Goal: Information Seeking & Learning: Learn about a topic

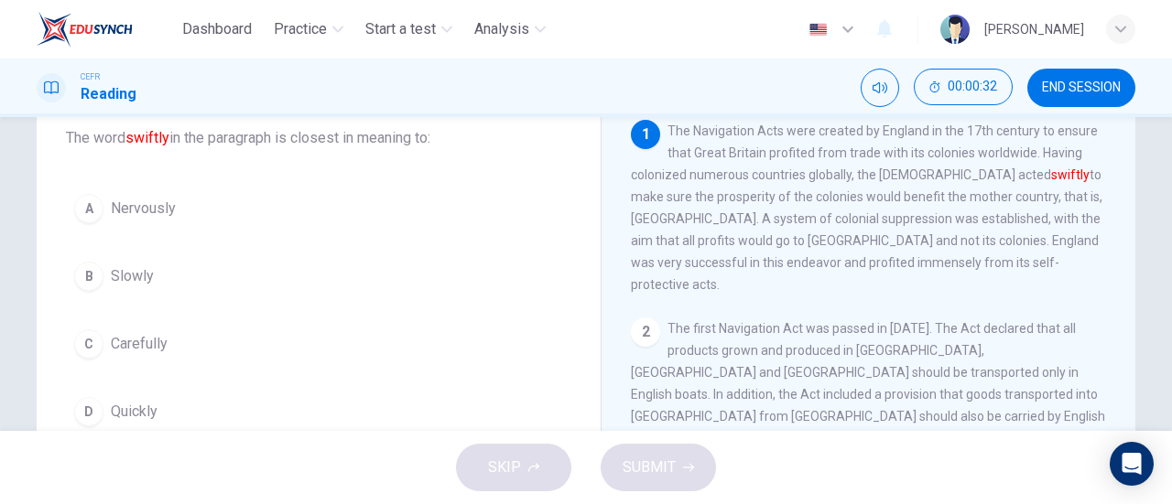
scroll to position [143, 0]
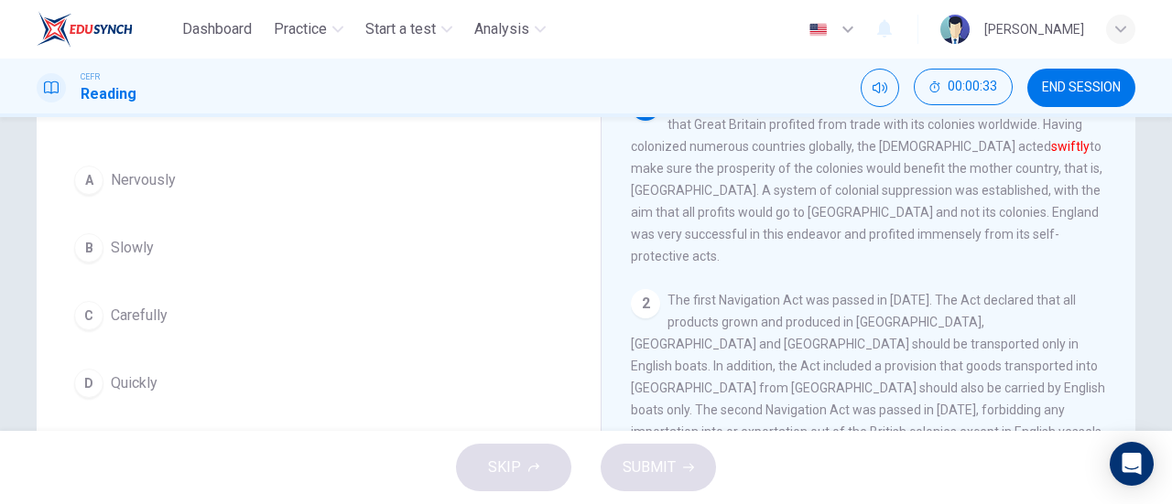
click at [230, 411] on div "Question 1 The word swiftly in the paragraph is closest in meaning to: A Nervou…" at bounding box center [318, 226] width 535 height 395
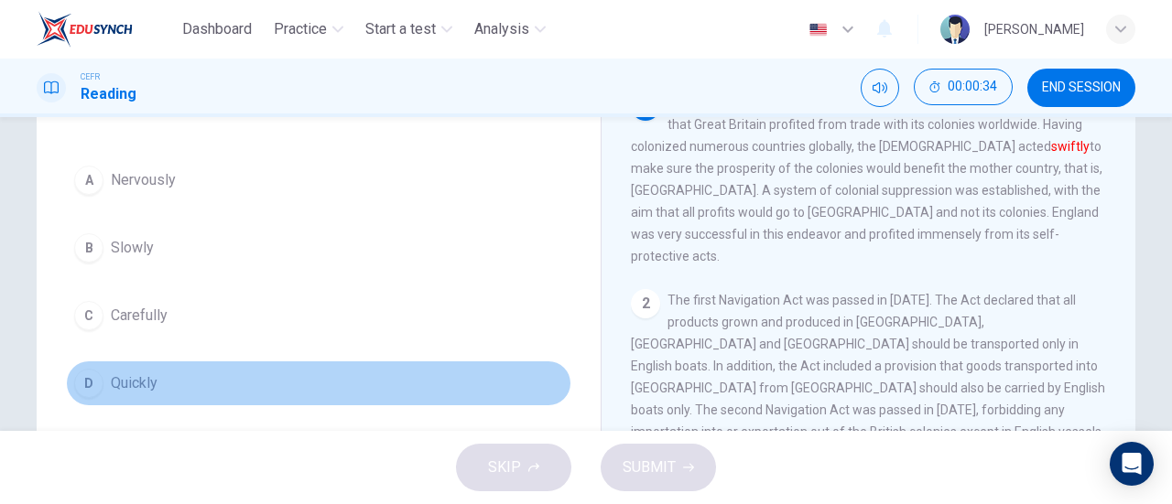
click at [231, 402] on button "D Quickly" at bounding box center [318, 384] width 505 height 46
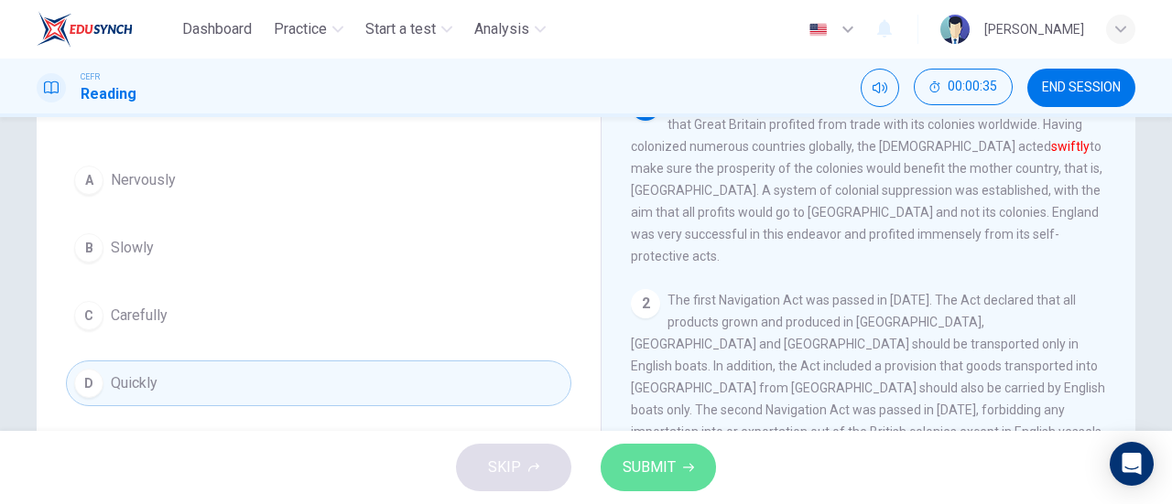
click at [650, 457] on span "SUBMIT" at bounding box center [648, 468] width 53 height 26
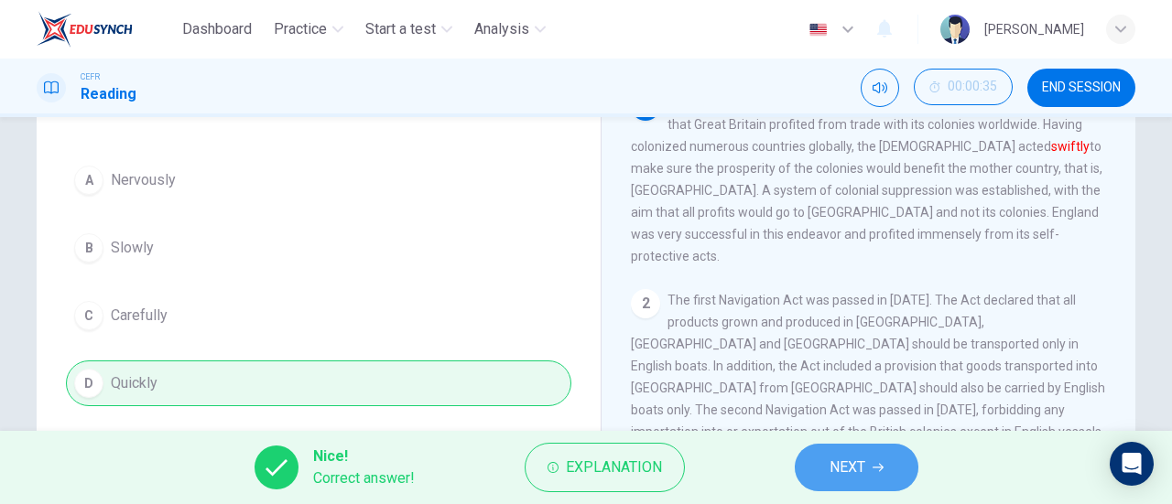
click at [899, 462] on button "NEXT" at bounding box center [857, 468] width 124 height 48
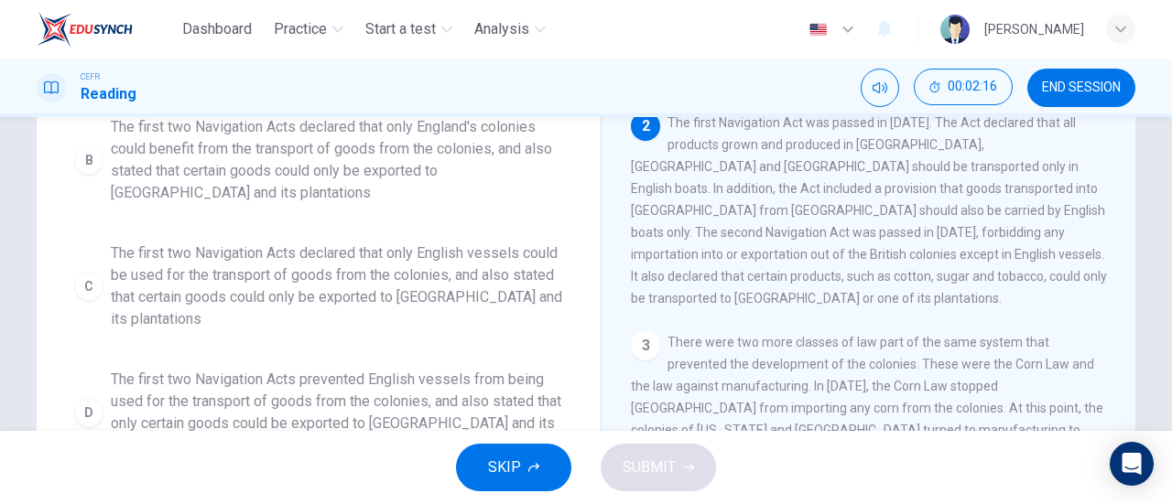
scroll to position [318, 0]
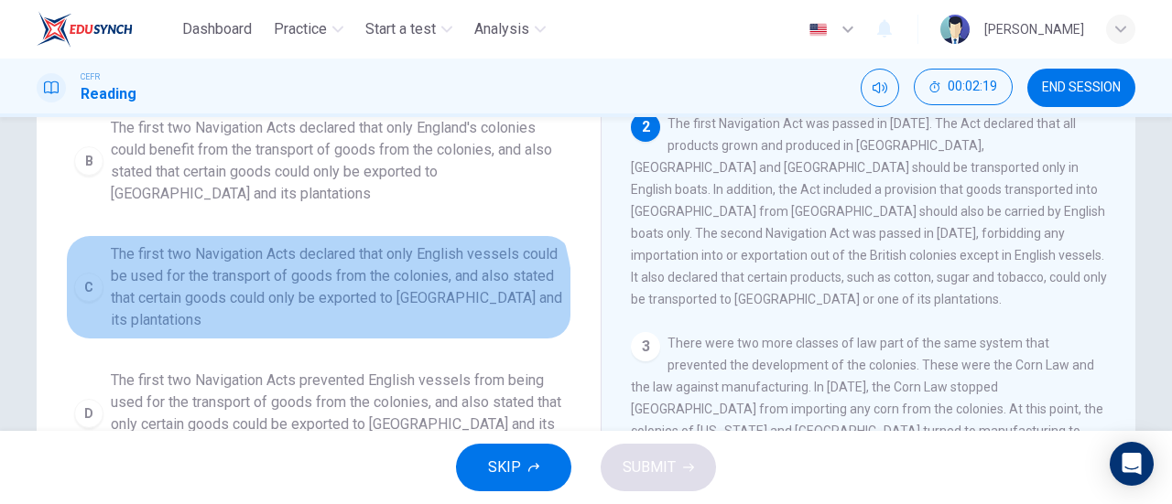
click at [305, 310] on span "The first two Navigation Acts declared that only English vessels could be used …" at bounding box center [337, 287] width 452 height 88
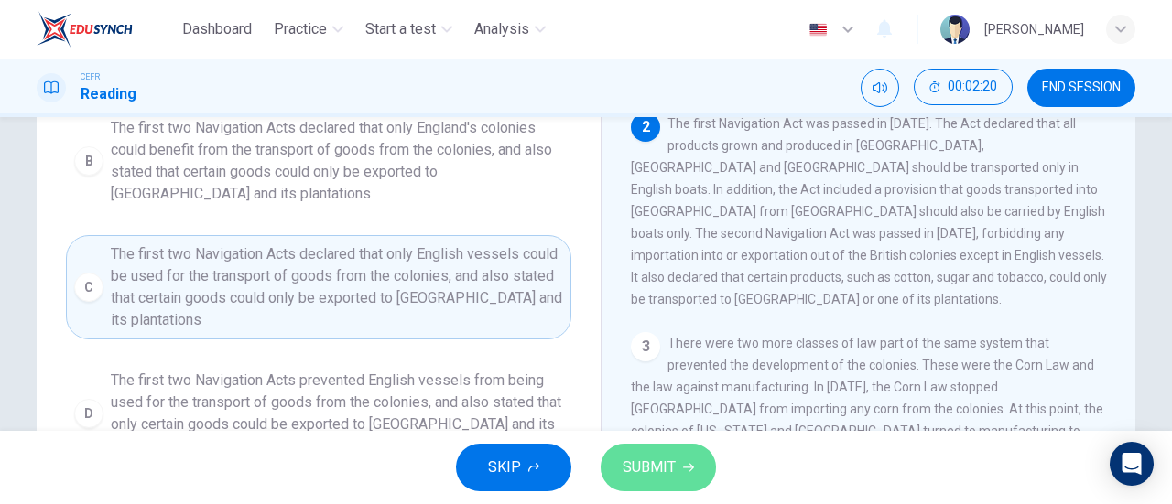
click at [666, 471] on span "SUBMIT" at bounding box center [648, 468] width 53 height 26
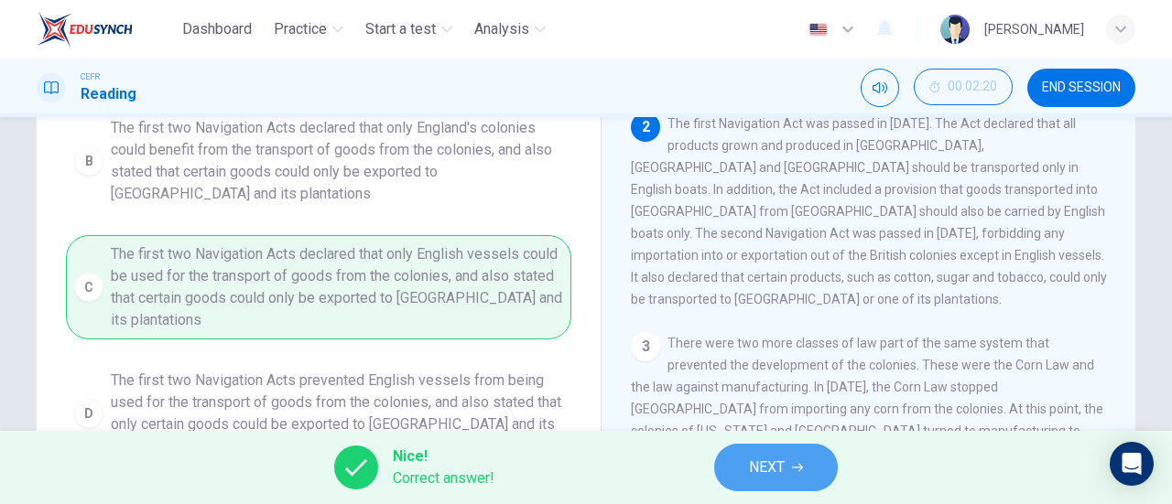
click at [774, 471] on span "NEXT" at bounding box center [767, 468] width 36 height 26
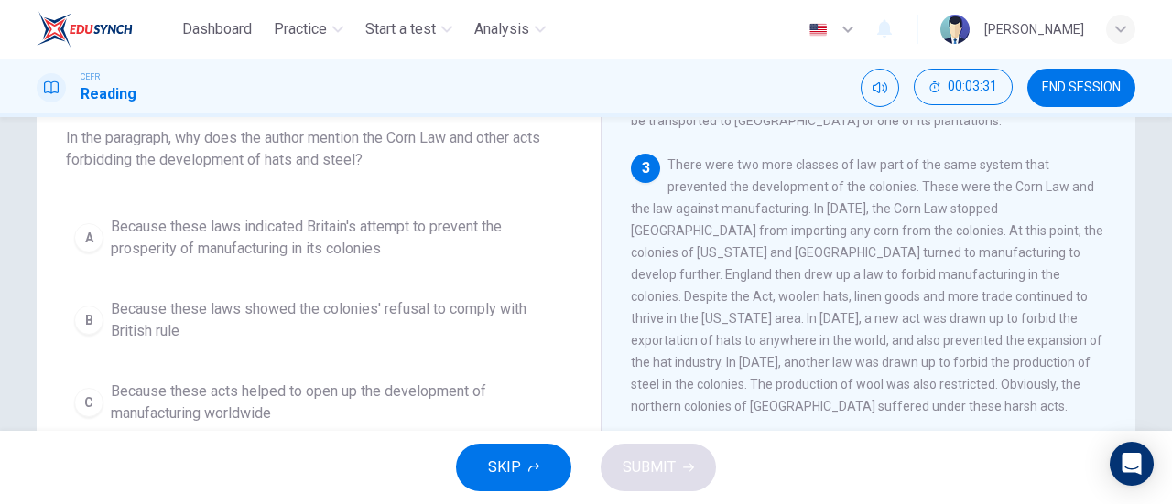
scroll to position [106, 0]
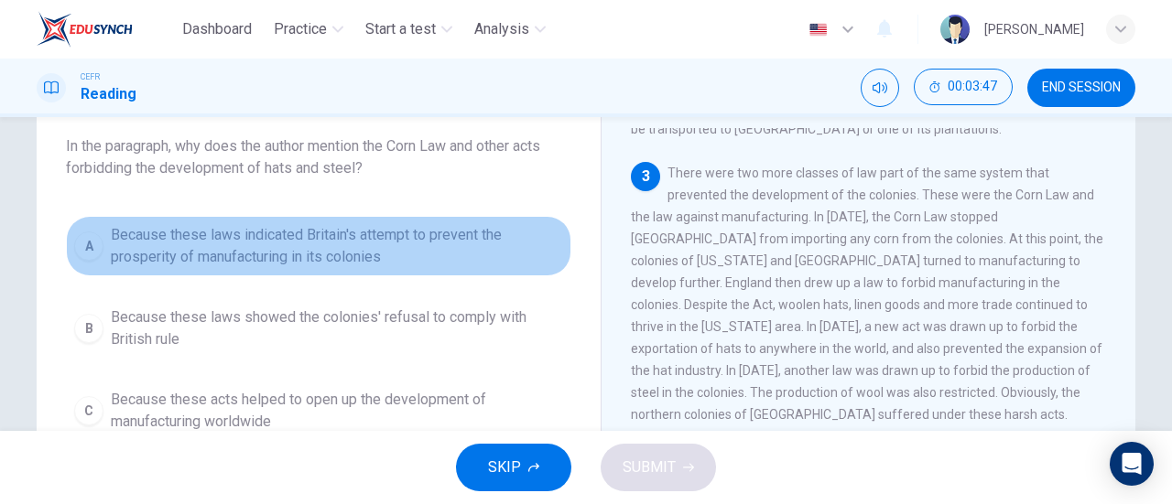
click at [406, 264] on span "Because these laws indicated Britain's attempt to prevent the prosperity of man…" at bounding box center [337, 246] width 452 height 44
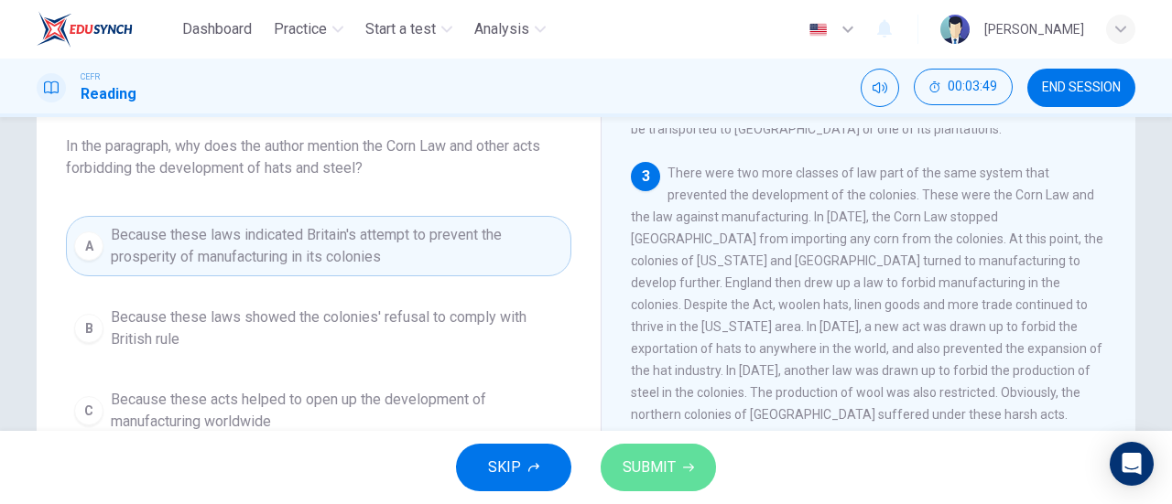
click at [657, 482] on button "SUBMIT" at bounding box center [657, 468] width 115 height 48
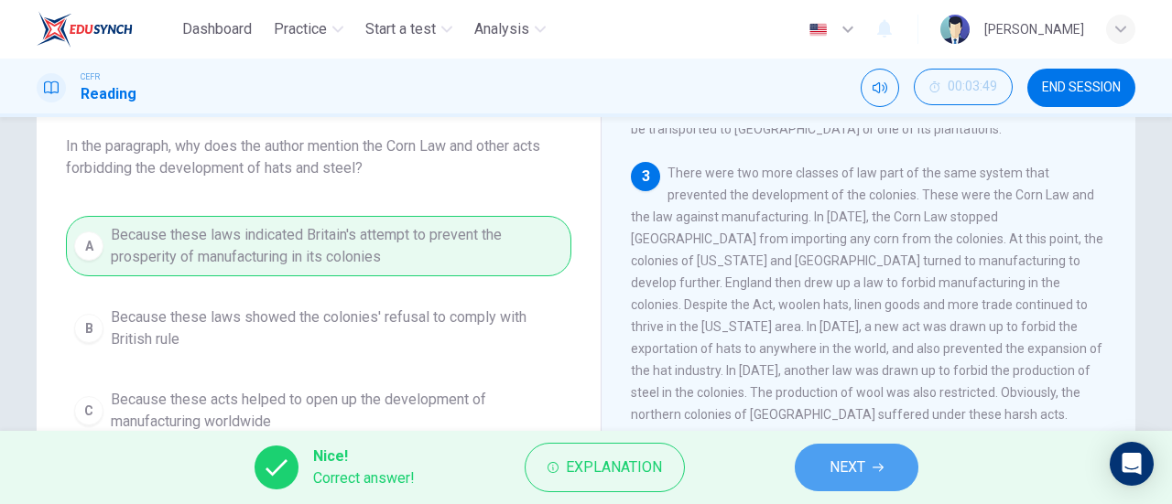
click at [816, 471] on button "NEXT" at bounding box center [857, 468] width 124 height 48
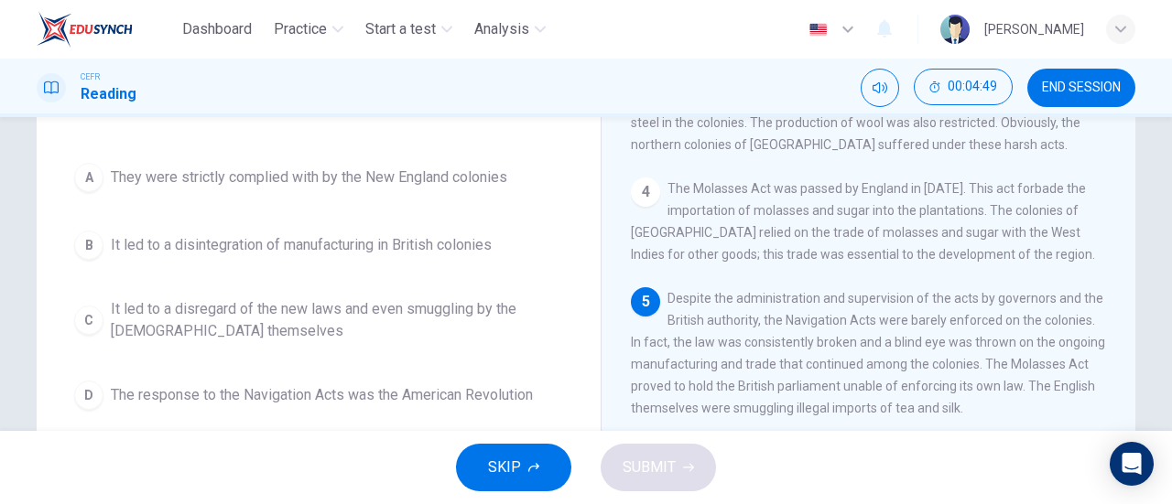
scroll to position [146, 0]
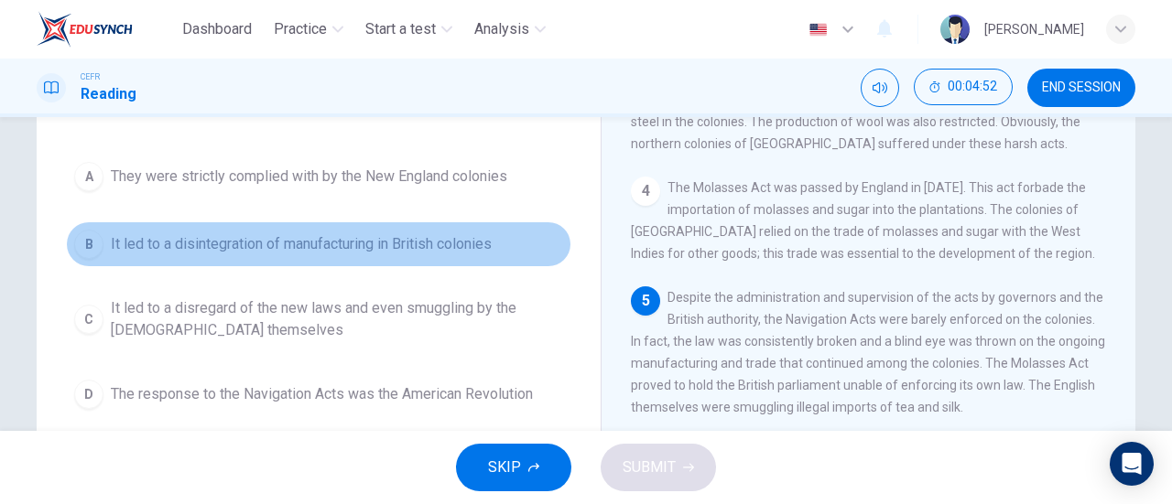
click at [492, 244] on span "It led to a disintegration of manufacturing in British colonies" at bounding box center [301, 244] width 381 height 22
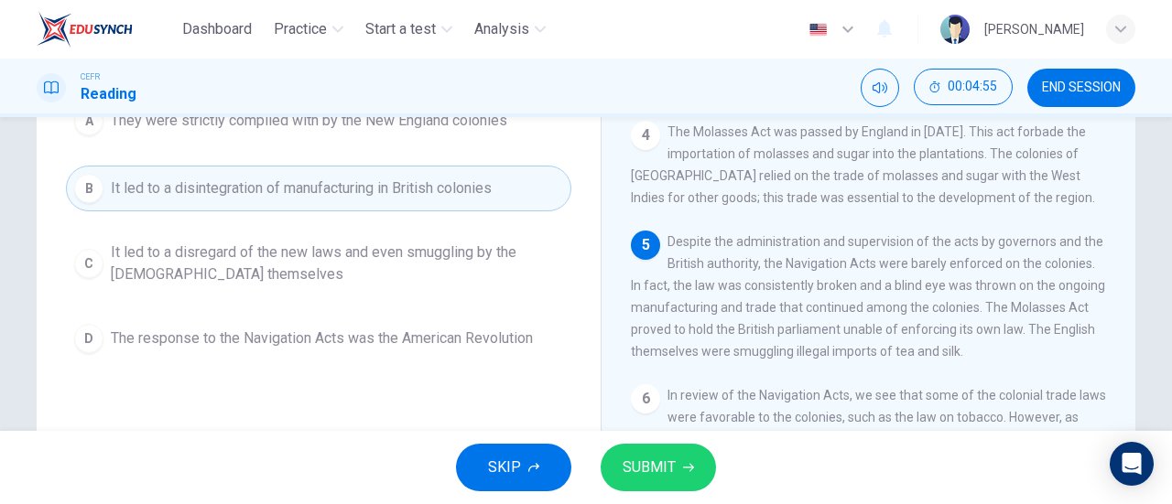
scroll to position [203, 0]
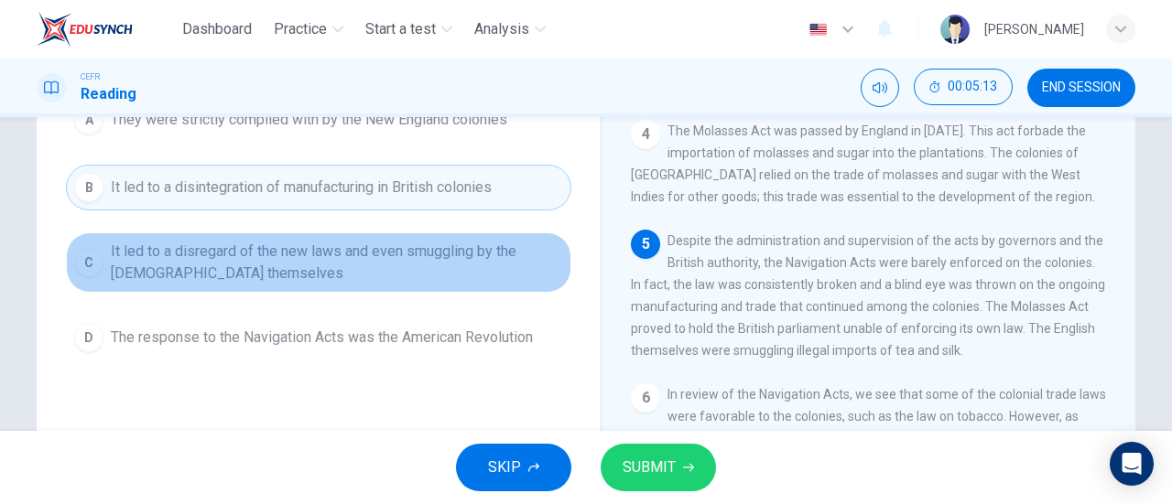
click at [443, 248] on span "It led to a disregard of the new laws and even smuggling by the [DEMOGRAPHIC_DA…" at bounding box center [337, 263] width 452 height 44
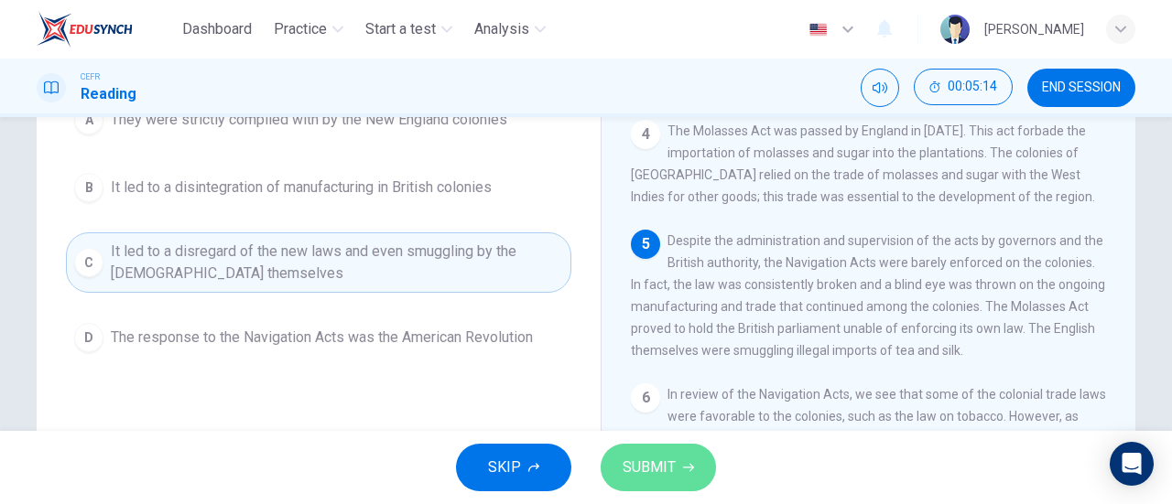
click at [688, 485] on button "SUBMIT" at bounding box center [657, 468] width 115 height 48
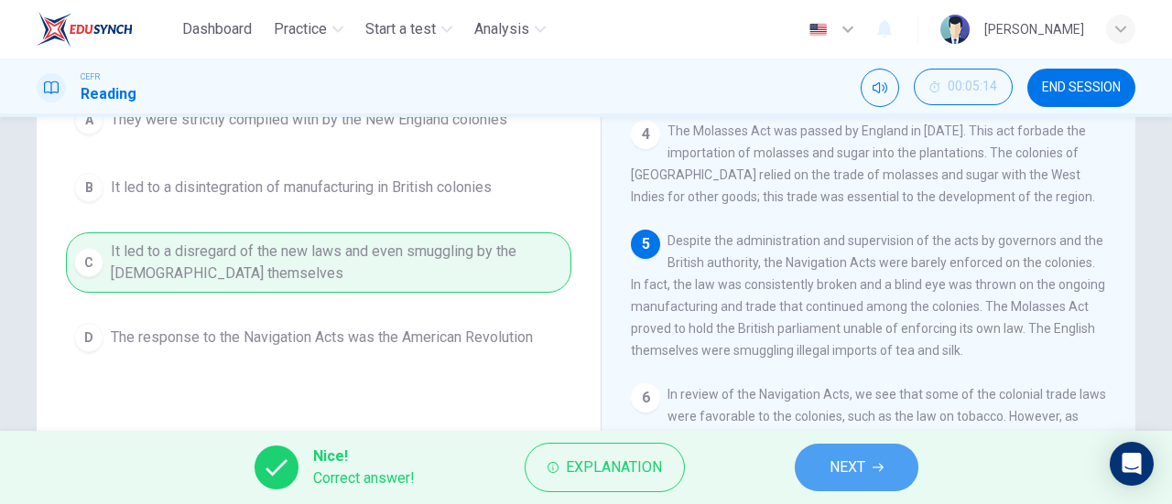
click at [905, 472] on button "NEXT" at bounding box center [857, 468] width 124 height 48
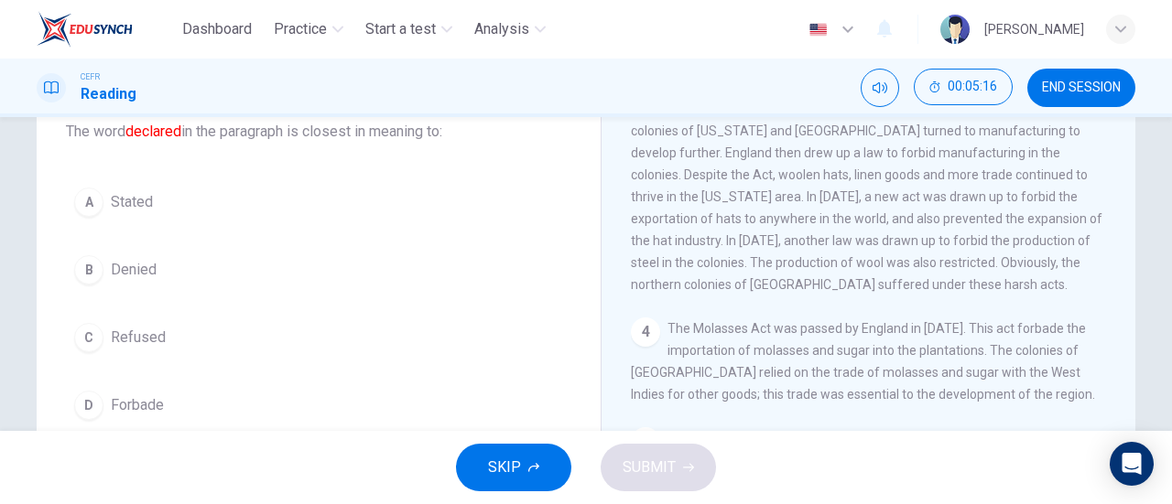
scroll to position [122, 0]
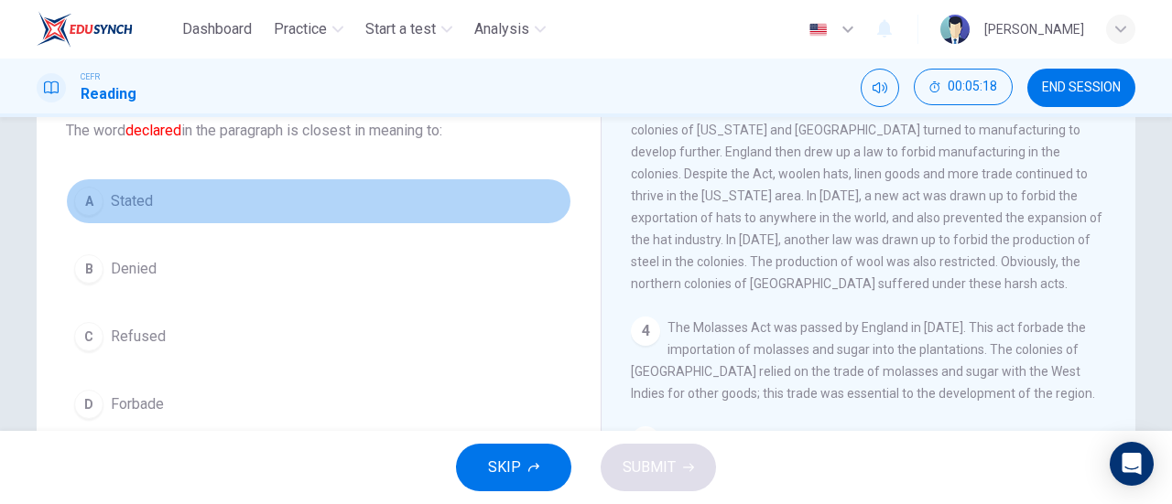
click at [344, 202] on button "A Stated" at bounding box center [318, 201] width 505 height 46
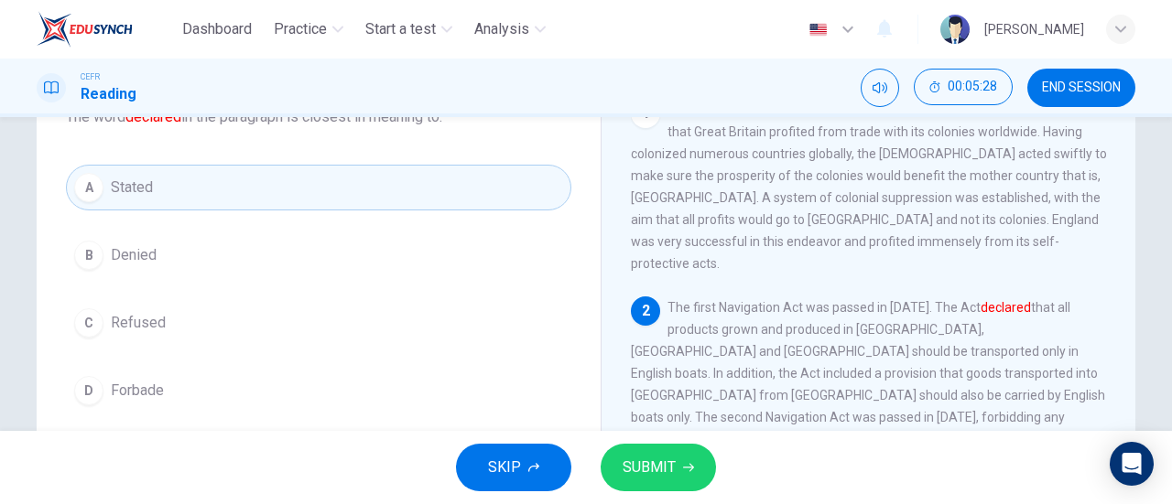
scroll to position [136, 0]
click at [625, 463] on span "SUBMIT" at bounding box center [648, 468] width 53 height 26
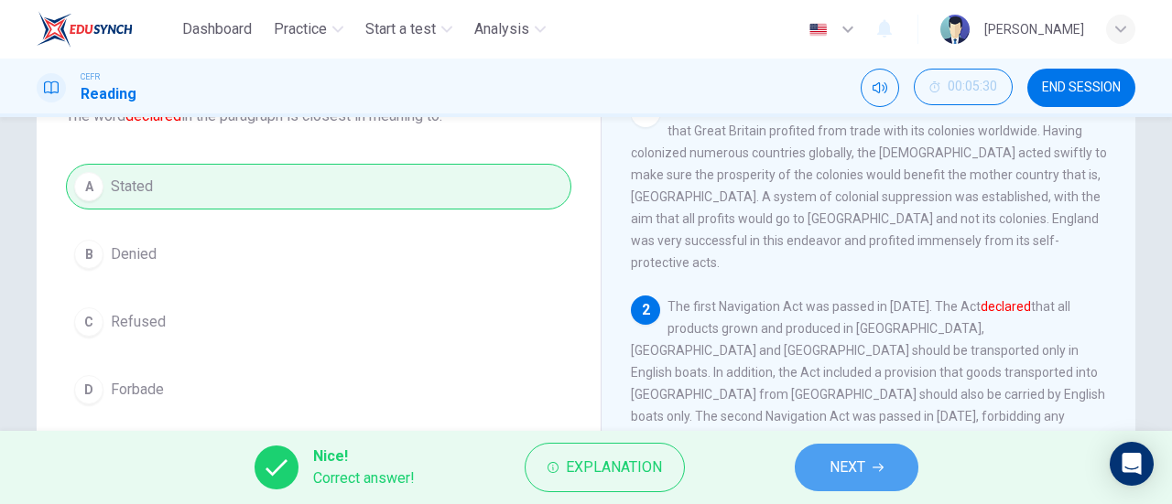
click at [881, 490] on button "NEXT" at bounding box center [857, 468] width 124 height 48
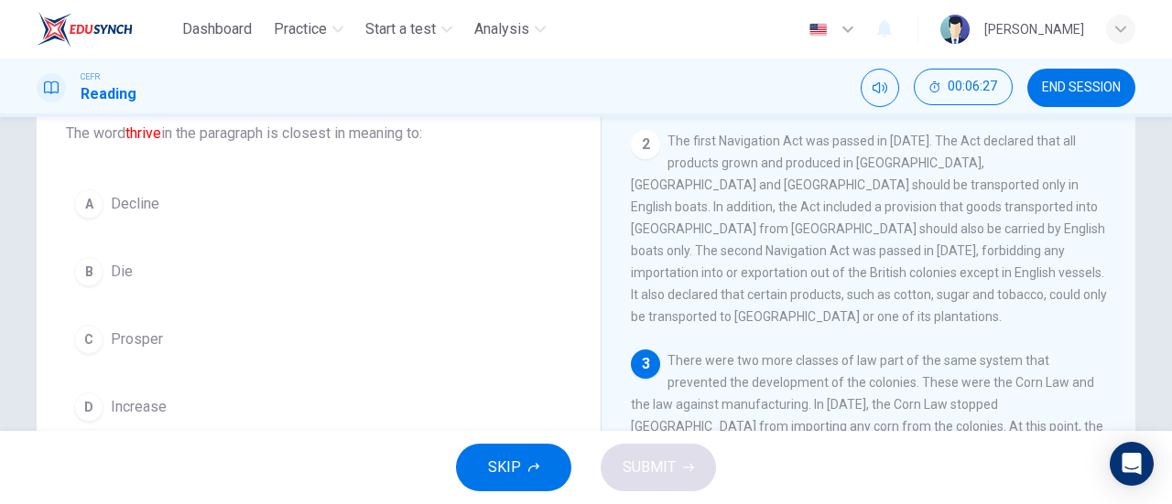
scroll to position [178, 0]
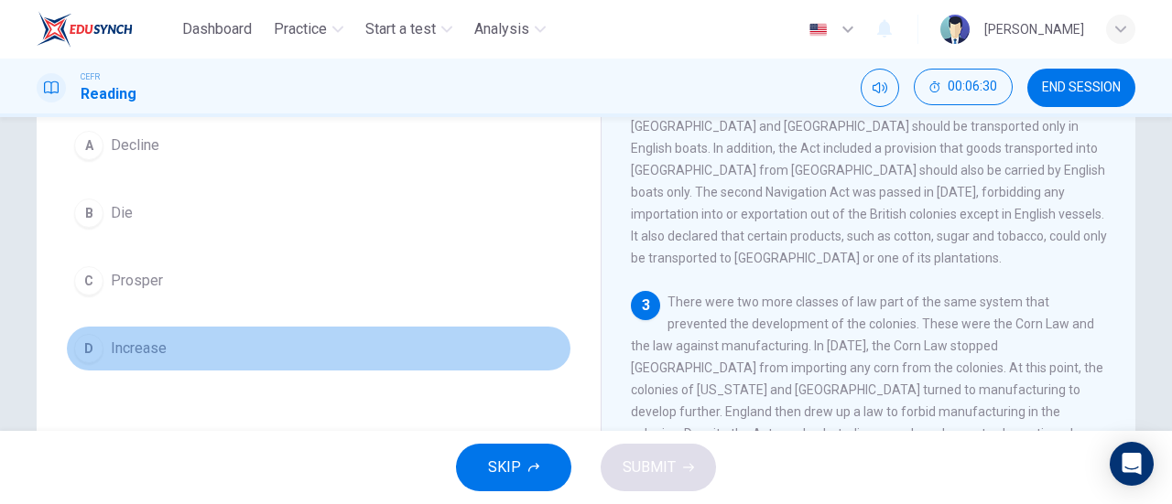
click at [326, 356] on button "D Increase" at bounding box center [318, 349] width 505 height 46
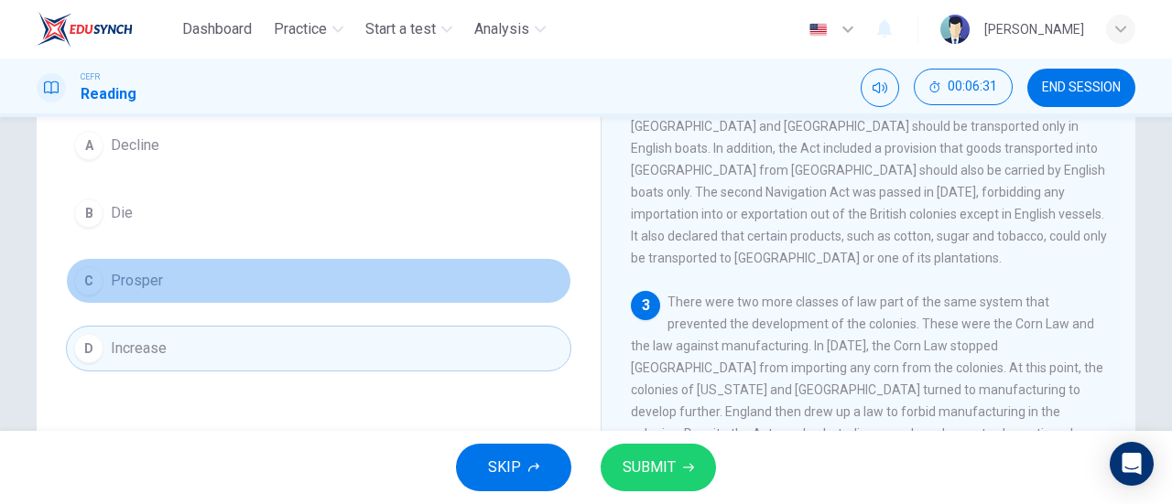
click at [434, 287] on button "C Prosper" at bounding box center [318, 281] width 505 height 46
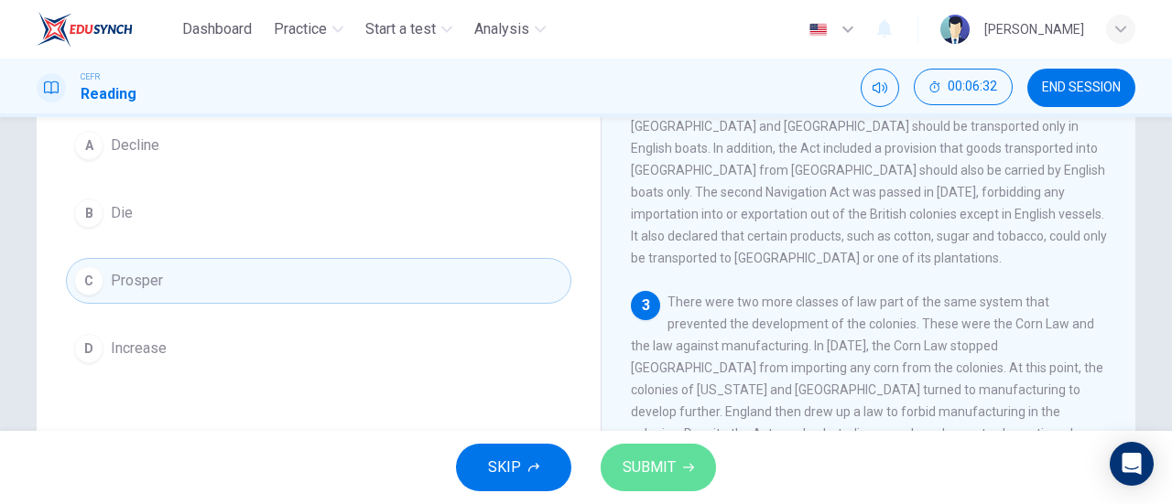
click at [634, 467] on span "SUBMIT" at bounding box center [648, 468] width 53 height 26
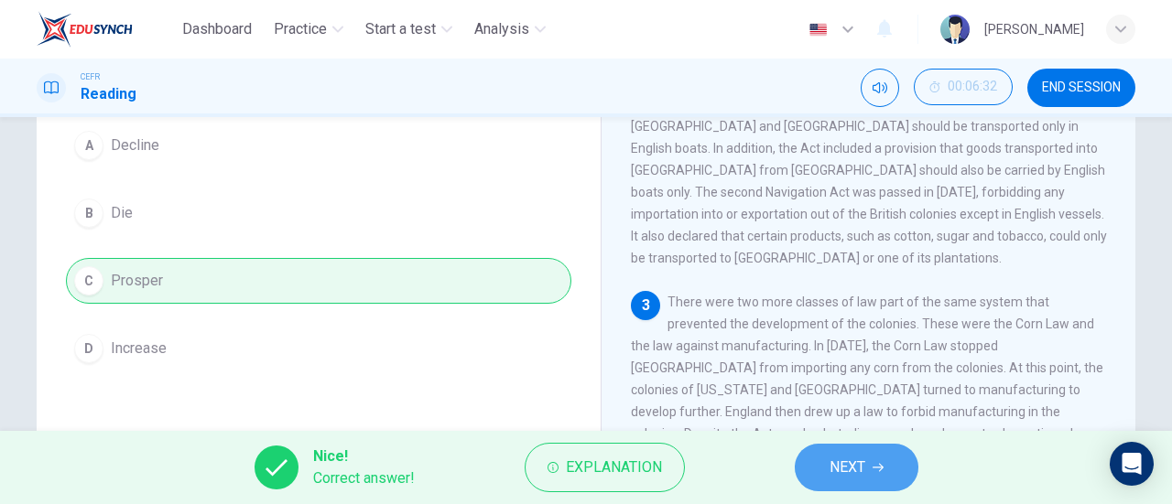
click at [856, 464] on span "NEXT" at bounding box center [847, 468] width 36 height 26
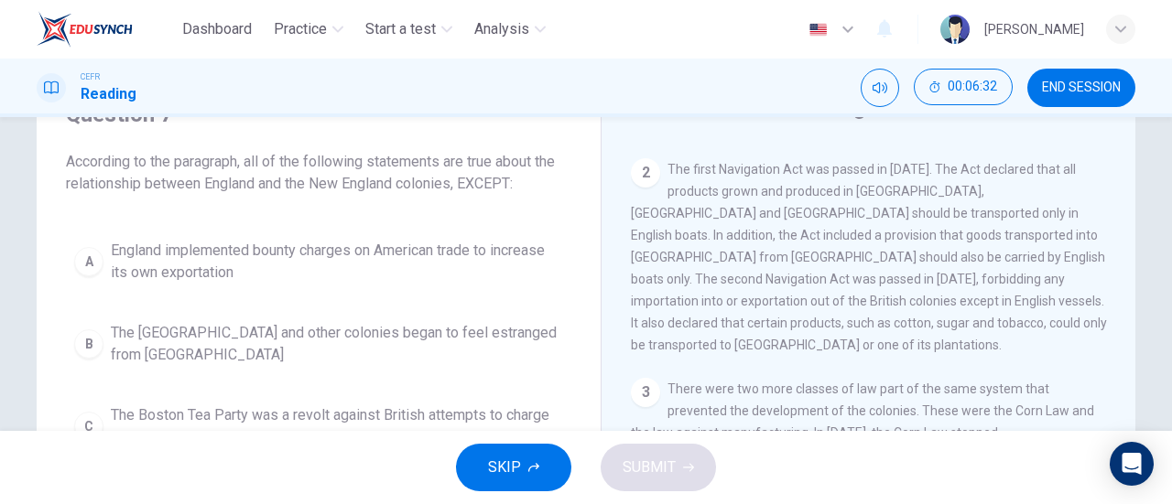
scroll to position [90, 0]
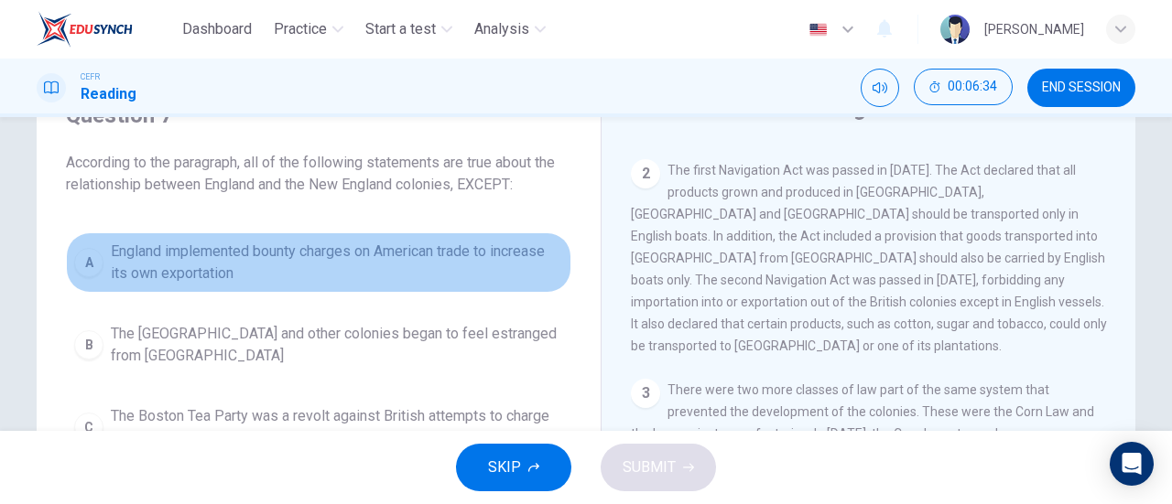
click at [419, 234] on button "A England implemented bounty charges on American trade to increase its own expo…" at bounding box center [318, 262] width 505 height 60
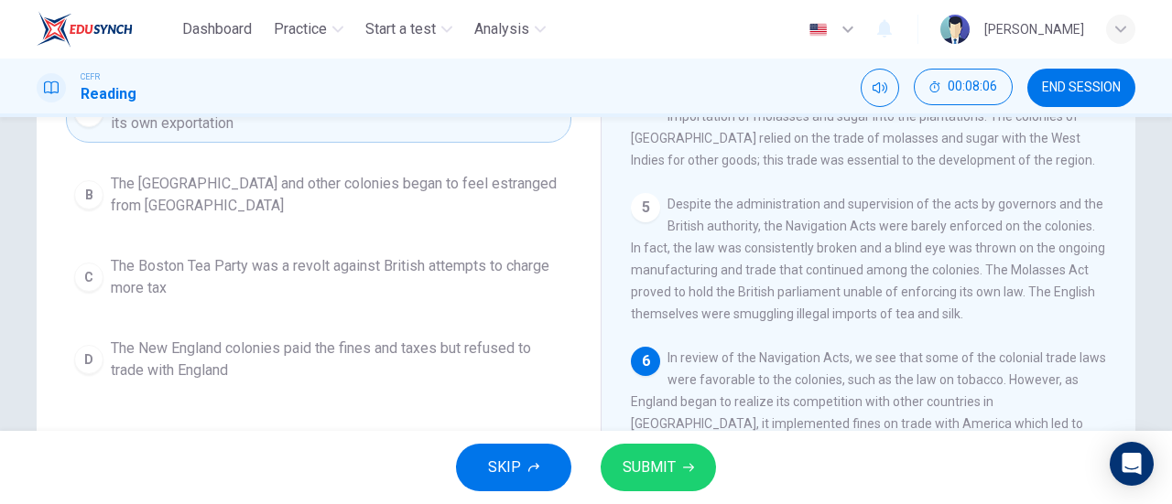
scroll to position [241, 0]
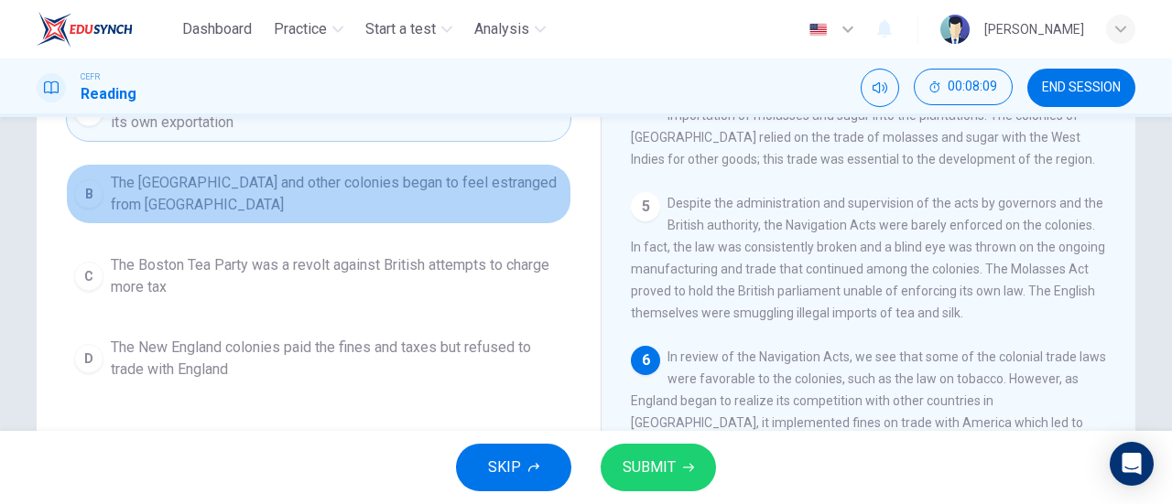
click at [457, 189] on span "The [GEOGRAPHIC_DATA] and other colonies began to feel estranged from [GEOGRAPH…" at bounding box center [337, 194] width 452 height 44
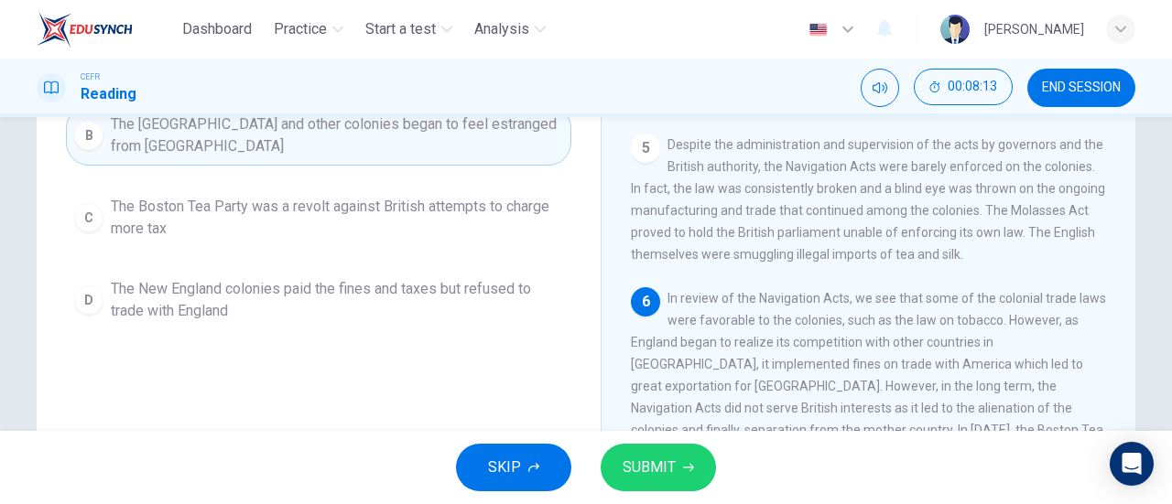
scroll to position [300, 0]
click at [654, 458] on span "SUBMIT" at bounding box center [648, 468] width 53 height 26
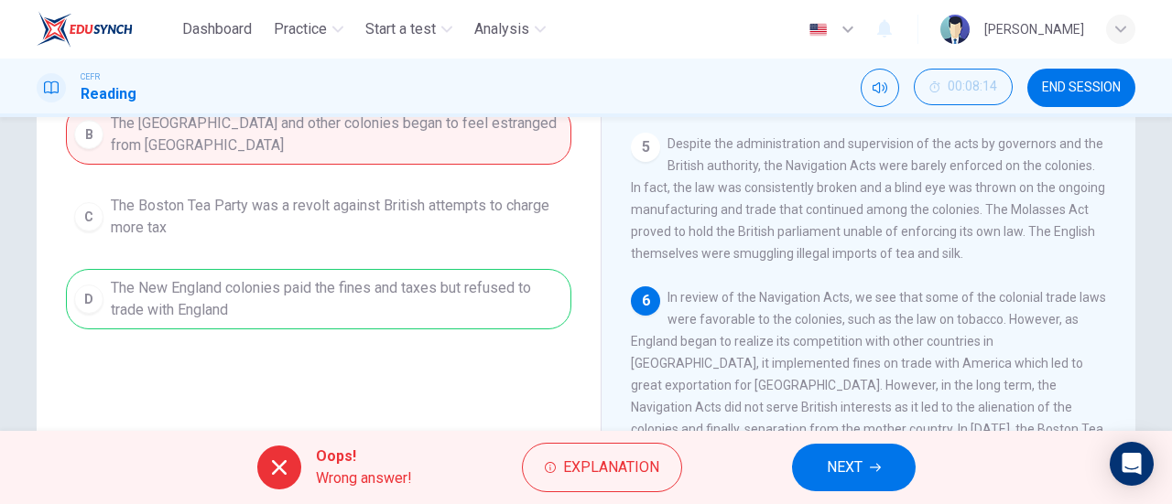
click at [516, 327] on div "Question 7 According to the paragraph, all of the following statements are true…" at bounding box center [318, 110] width 535 height 476
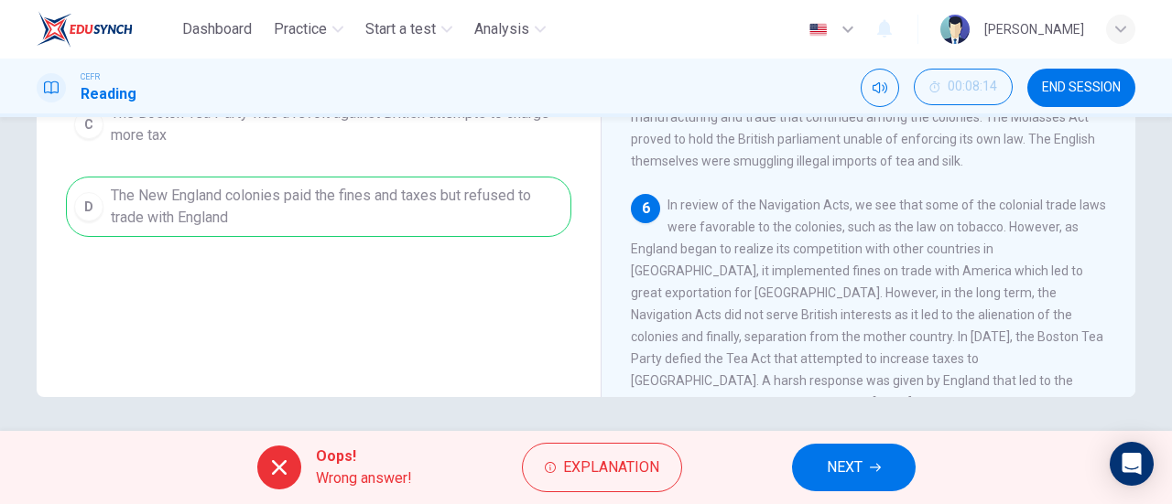
scroll to position [394, 0]
click at [833, 454] on button "NEXT" at bounding box center [854, 468] width 124 height 48
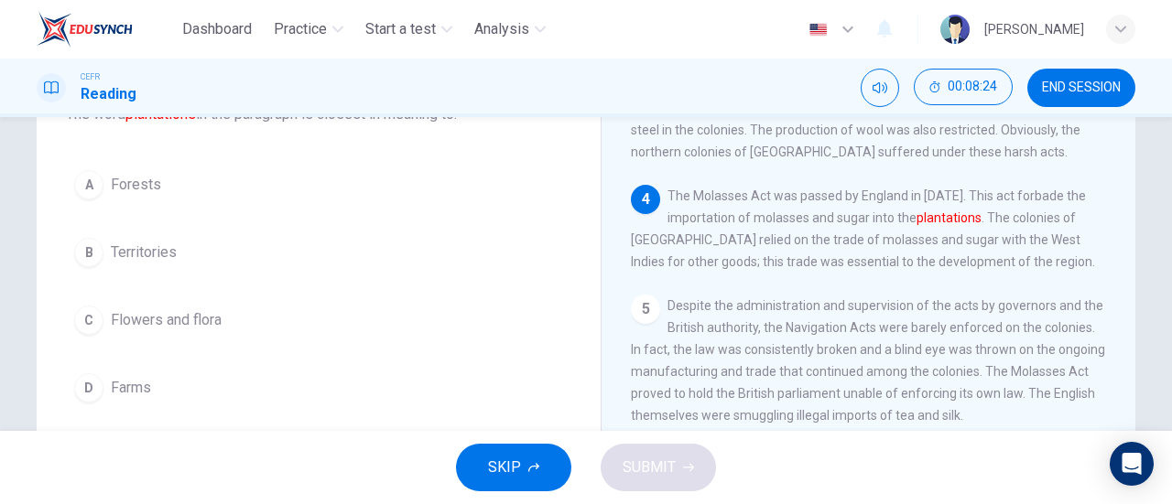
scroll to position [142, 0]
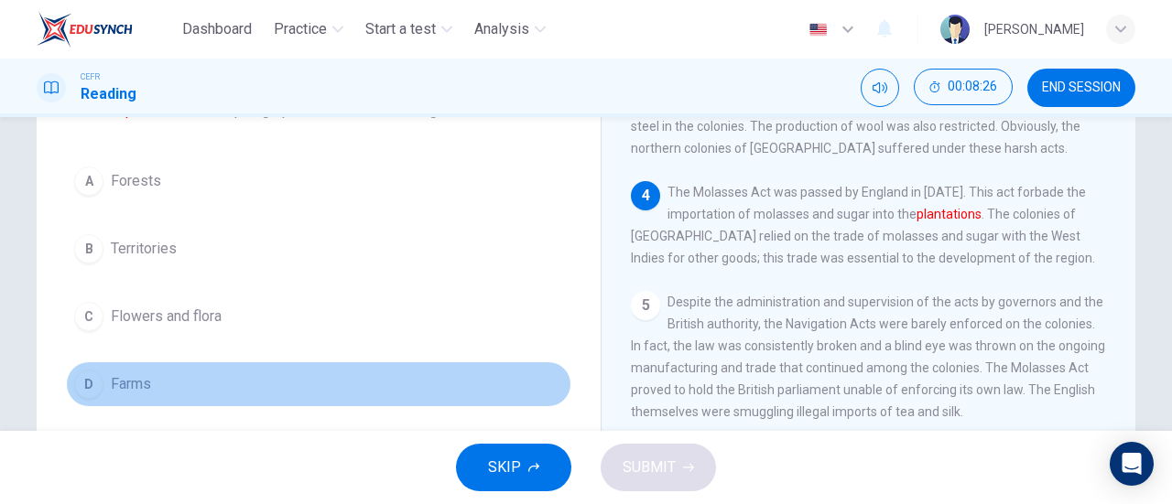
click at [381, 390] on button "D Farms" at bounding box center [318, 385] width 505 height 46
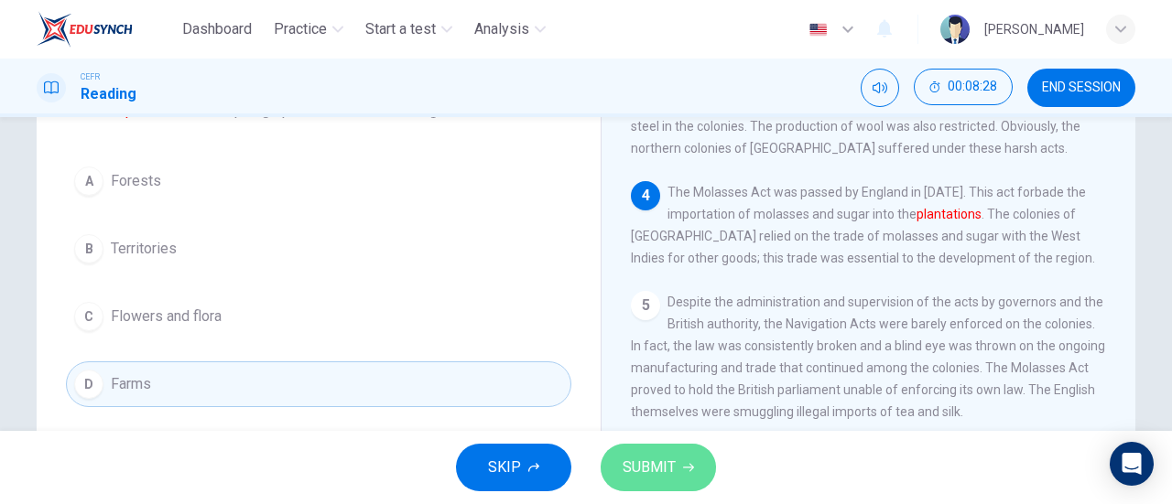
click at [659, 469] on span "SUBMIT" at bounding box center [648, 468] width 53 height 26
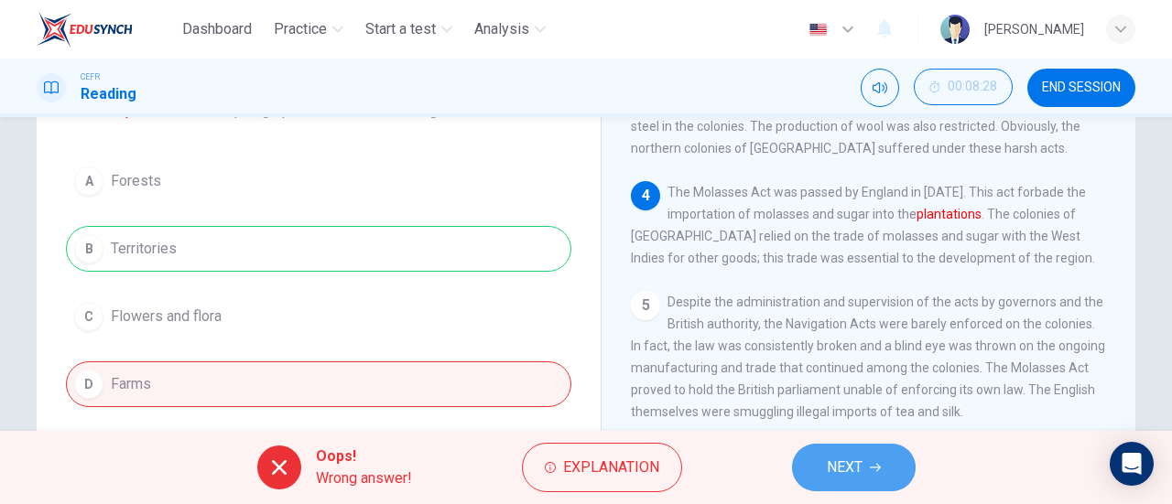
click at [864, 457] on button "NEXT" at bounding box center [854, 468] width 124 height 48
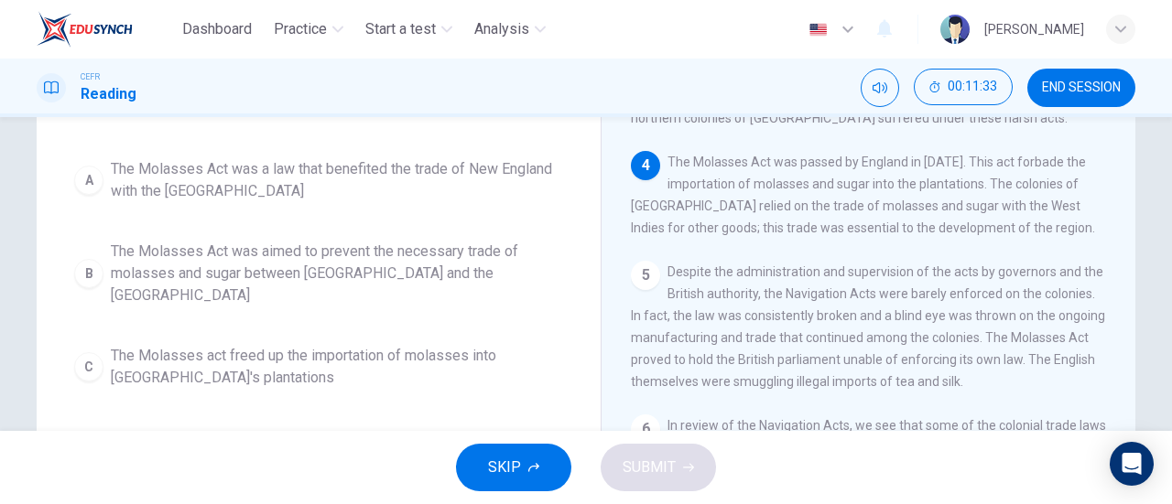
scroll to position [211, 0]
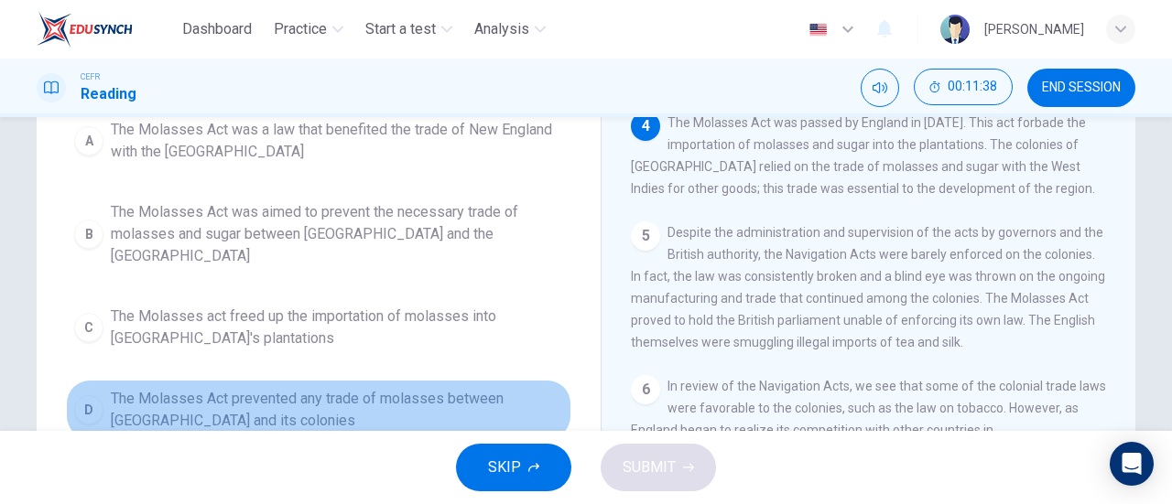
click at [494, 389] on span "The Molasses Act prevented any trade of molasses between [GEOGRAPHIC_DATA] and …" at bounding box center [337, 410] width 452 height 44
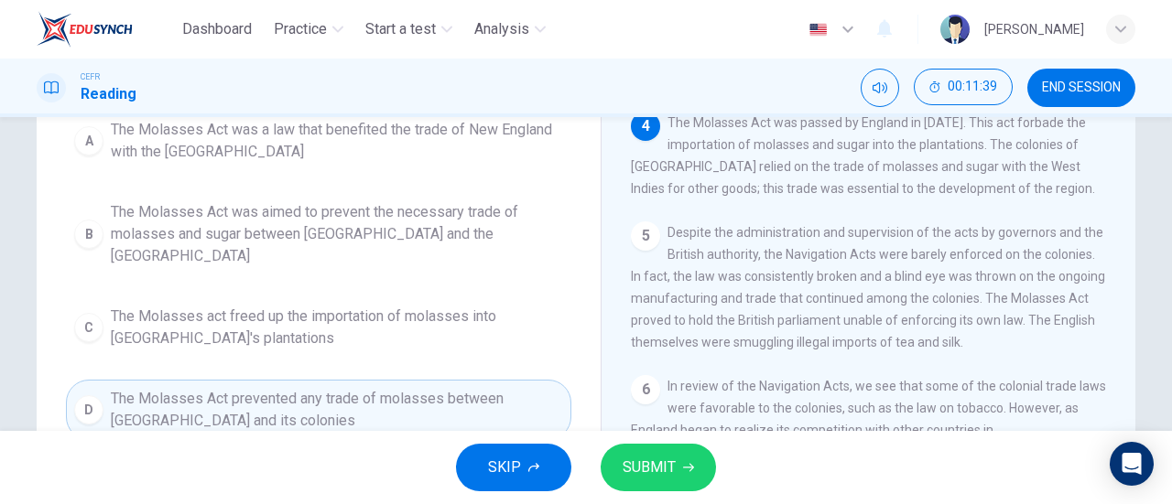
scroll to position [551, 0]
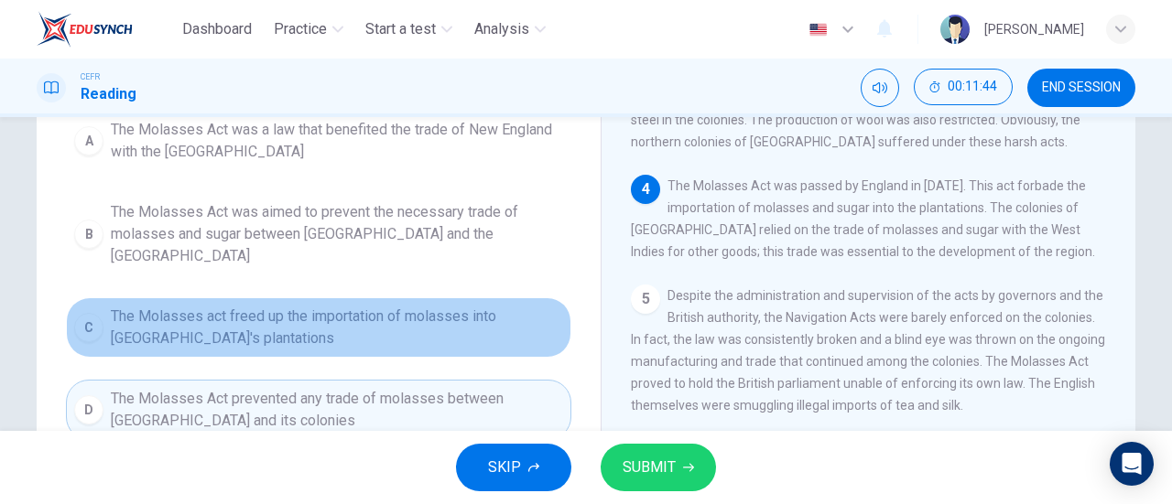
click at [436, 306] on span "The Molasses act freed up the importation of molasses into [GEOGRAPHIC_DATA]'s …" at bounding box center [337, 328] width 452 height 44
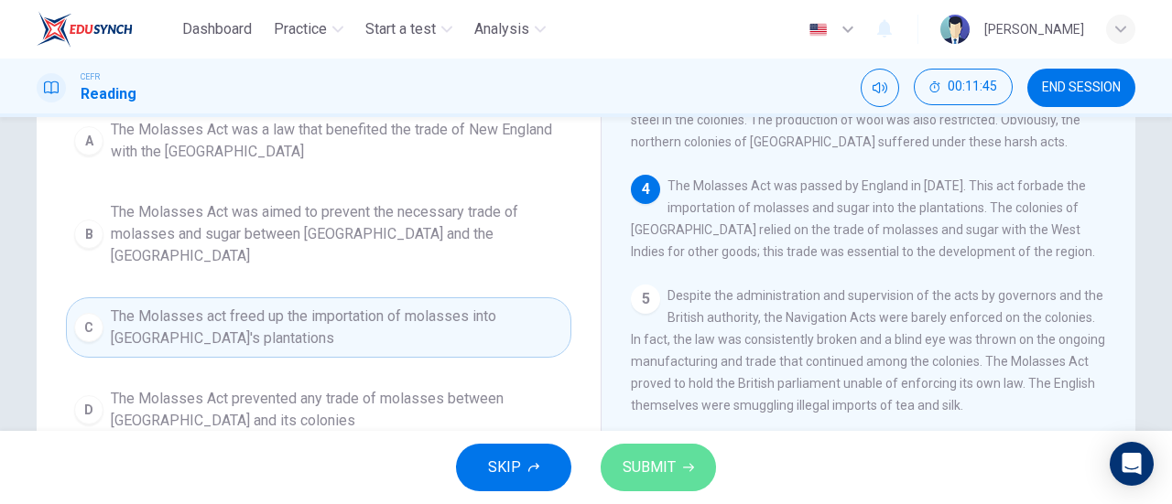
click at [652, 462] on span "SUBMIT" at bounding box center [648, 468] width 53 height 26
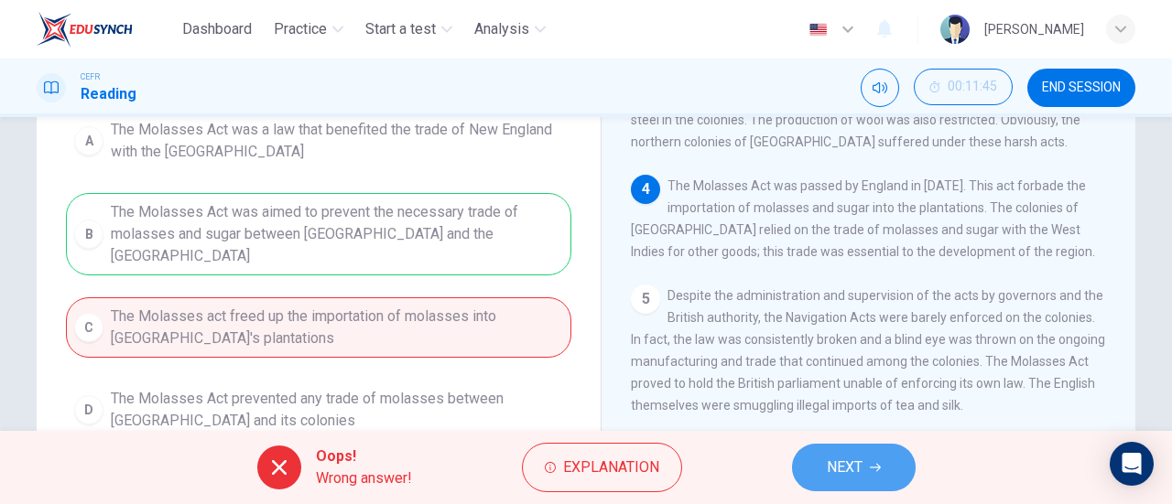
click at [870, 486] on button "NEXT" at bounding box center [854, 468] width 124 height 48
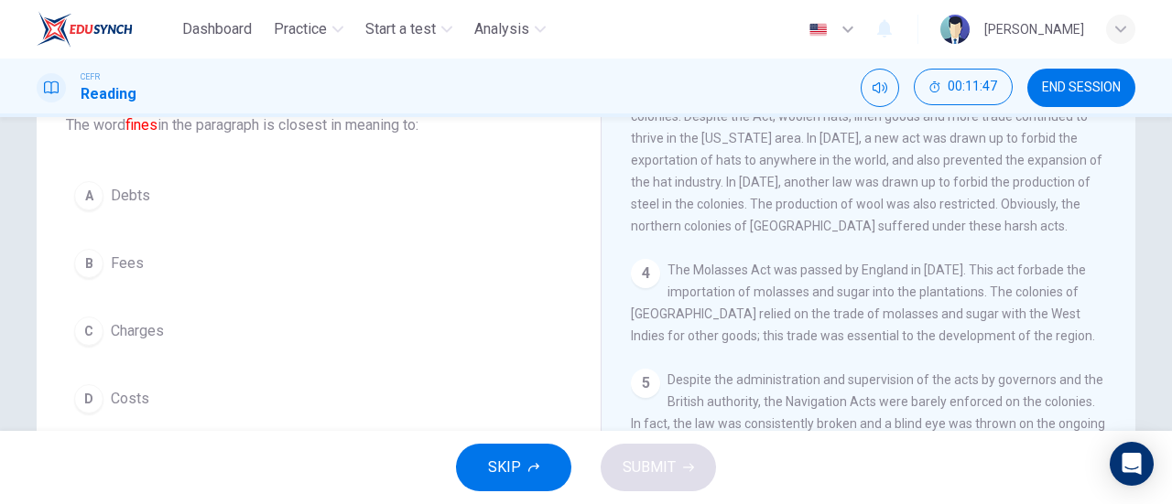
scroll to position [126, 0]
click at [390, 361] on div "A Debts B Fees C Charges D Costs" at bounding box center [318, 298] width 505 height 249
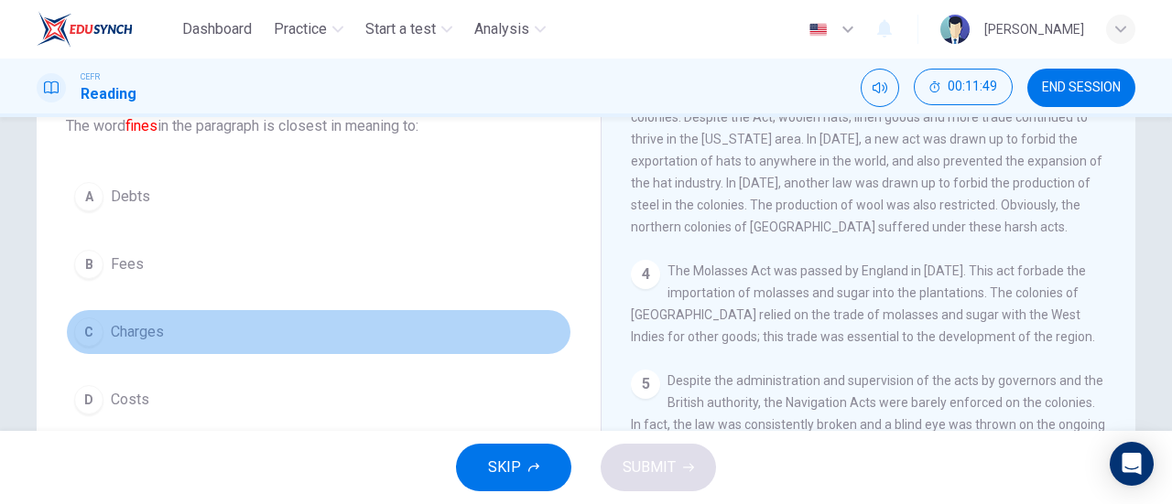
click at [384, 330] on button "C Charges" at bounding box center [318, 332] width 505 height 46
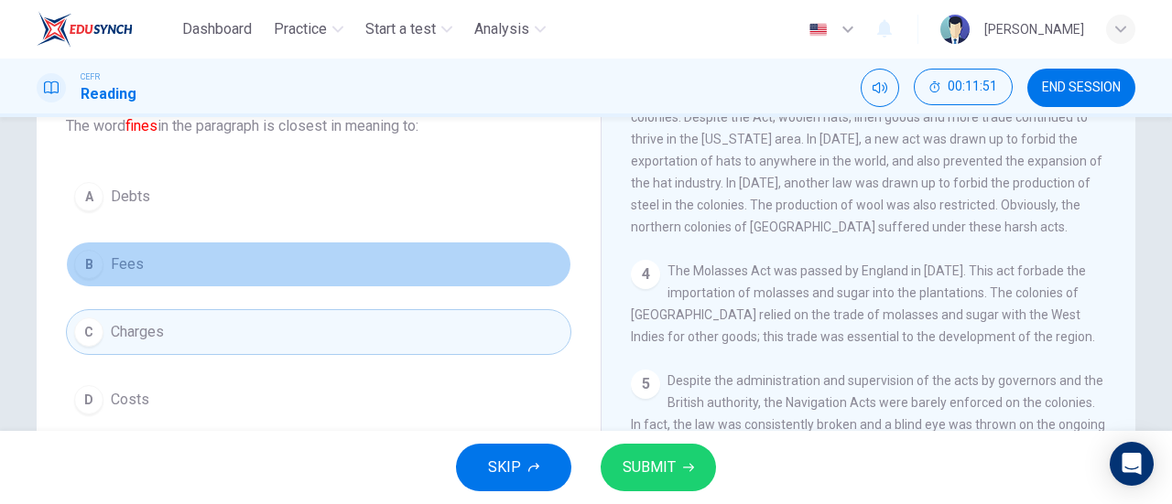
click at [390, 266] on button "B Fees" at bounding box center [318, 265] width 505 height 46
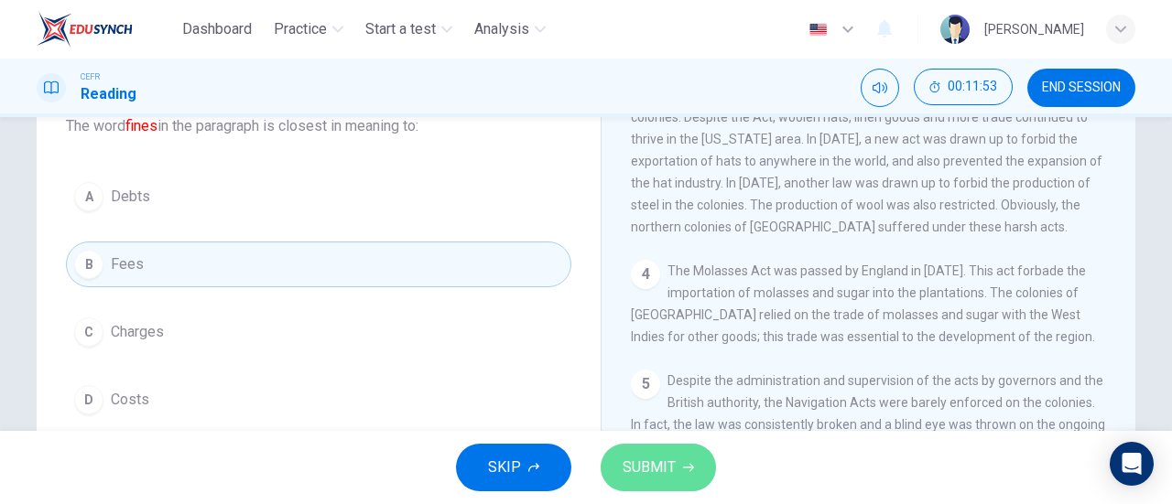
click at [675, 452] on button "SUBMIT" at bounding box center [657, 468] width 115 height 48
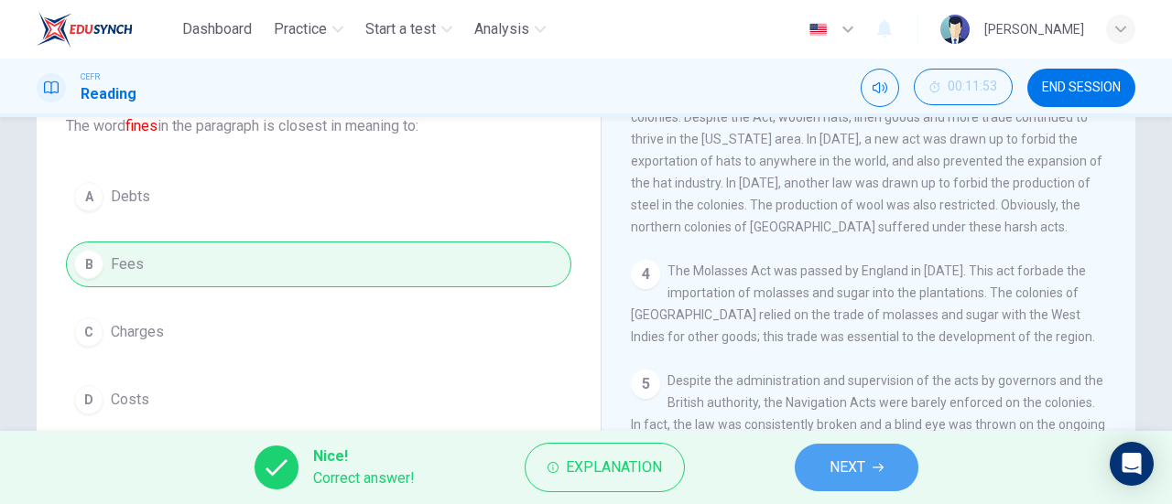
click at [857, 467] on span "NEXT" at bounding box center [847, 468] width 36 height 26
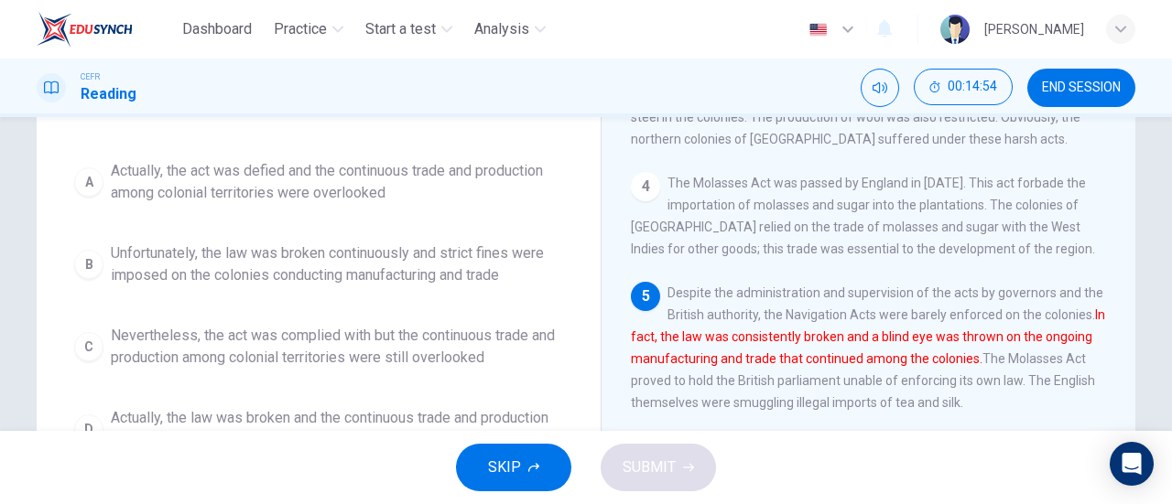
scroll to position [201, 0]
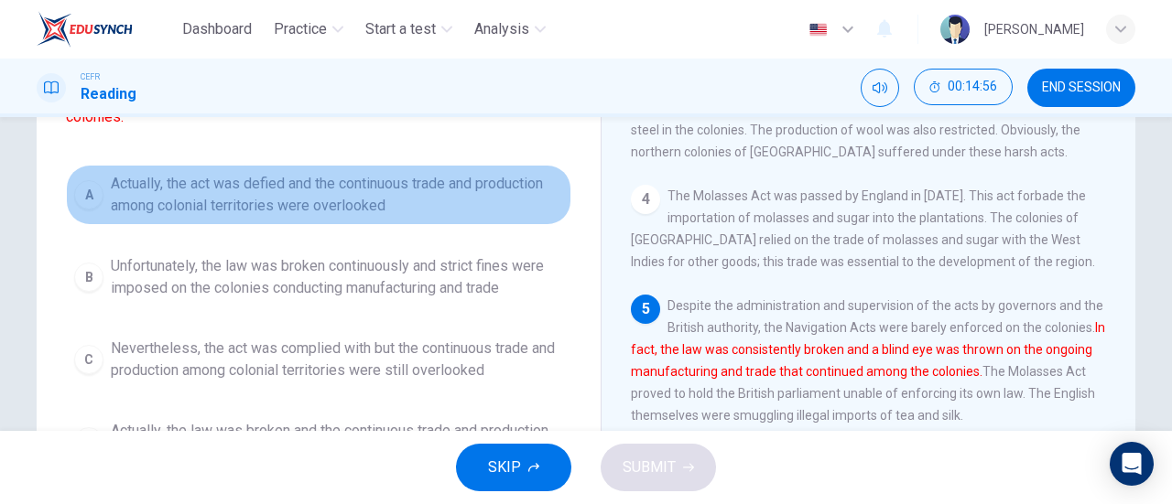
click at [412, 179] on span "Actually, the act was defied and the continuous trade and production among colo…" at bounding box center [337, 195] width 452 height 44
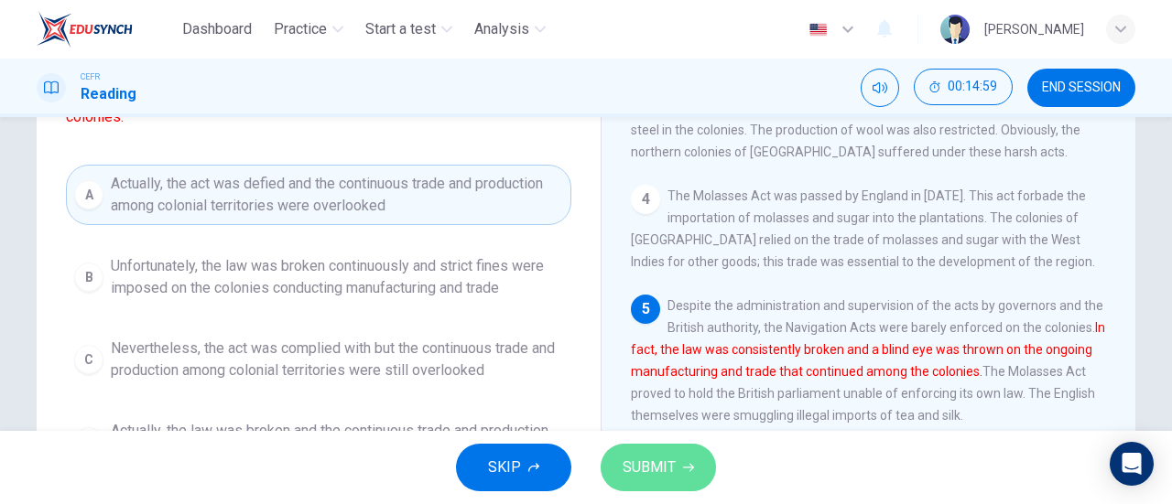
click at [681, 462] on button "SUBMIT" at bounding box center [657, 468] width 115 height 48
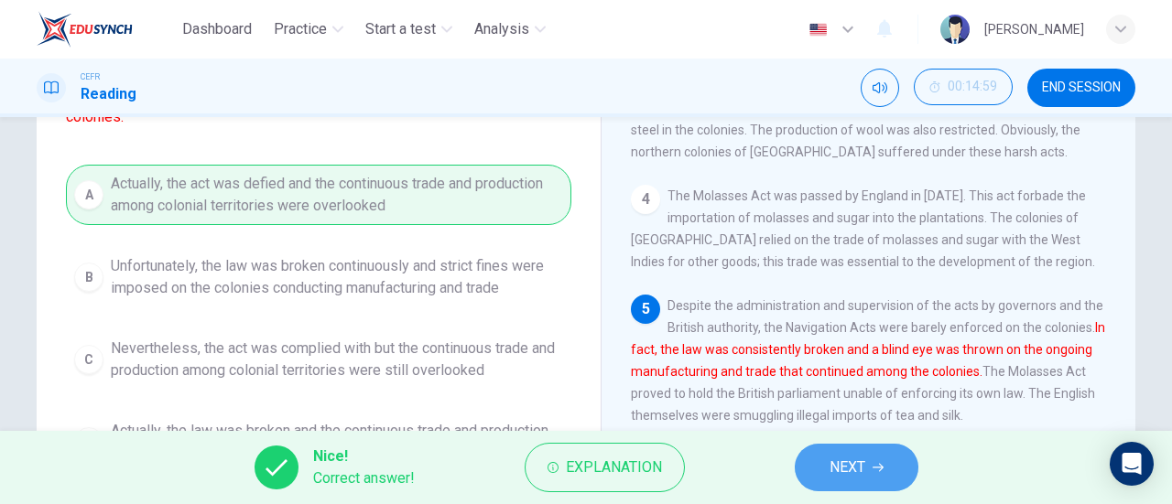
click at [835, 474] on span "NEXT" at bounding box center [847, 468] width 36 height 26
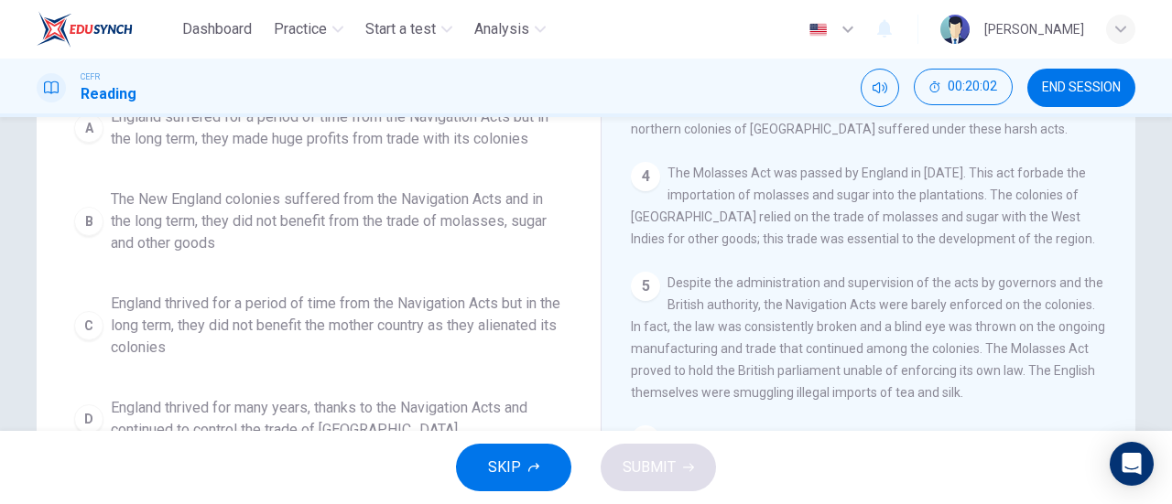
scroll to position [292, 0]
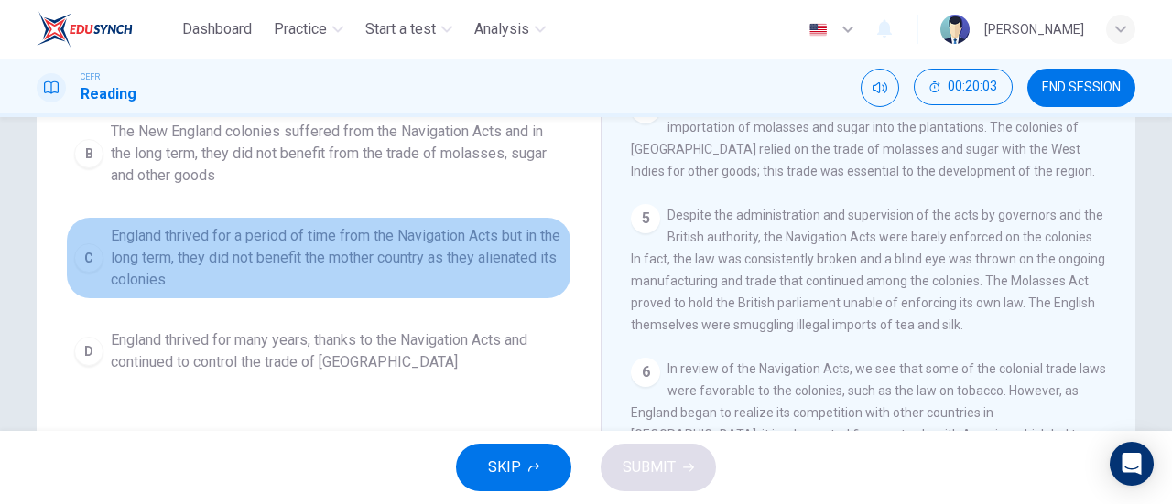
click at [330, 271] on span "England thrived for a period of time from the Navigation Acts but in the long t…" at bounding box center [337, 258] width 452 height 66
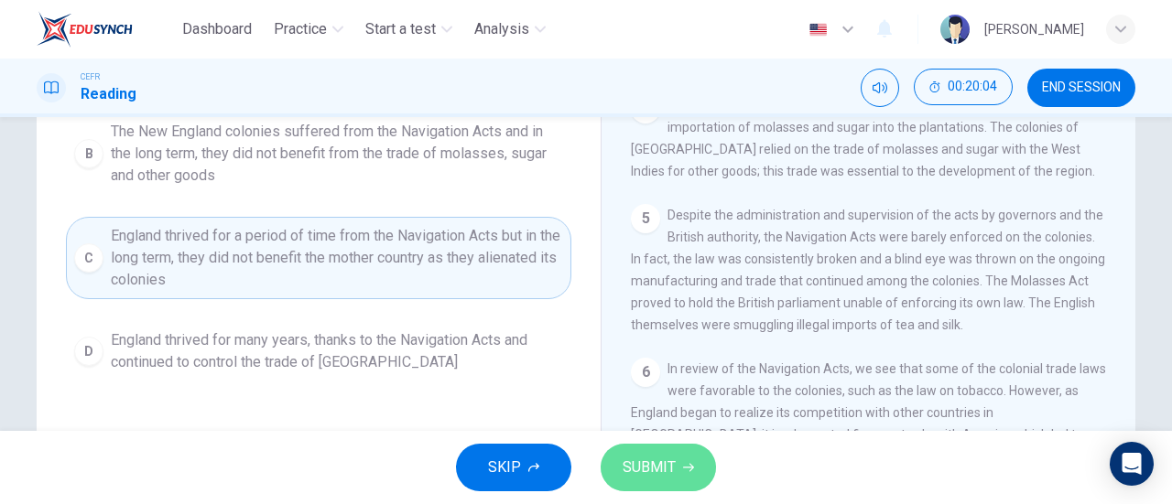
click at [646, 471] on span "SUBMIT" at bounding box center [648, 468] width 53 height 26
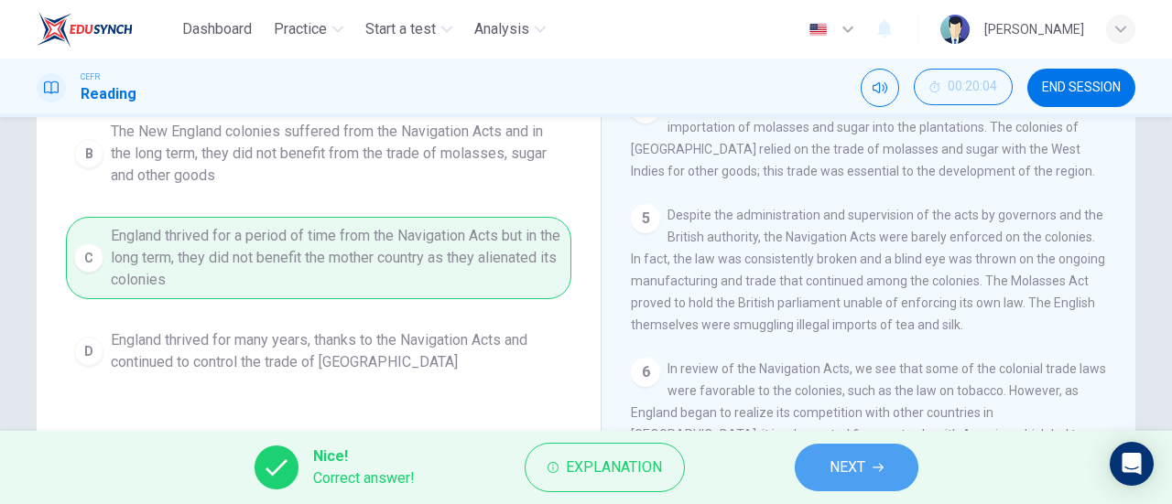
click at [802, 459] on button "NEXT" at bounding box center [857, 468] width 124 height 48
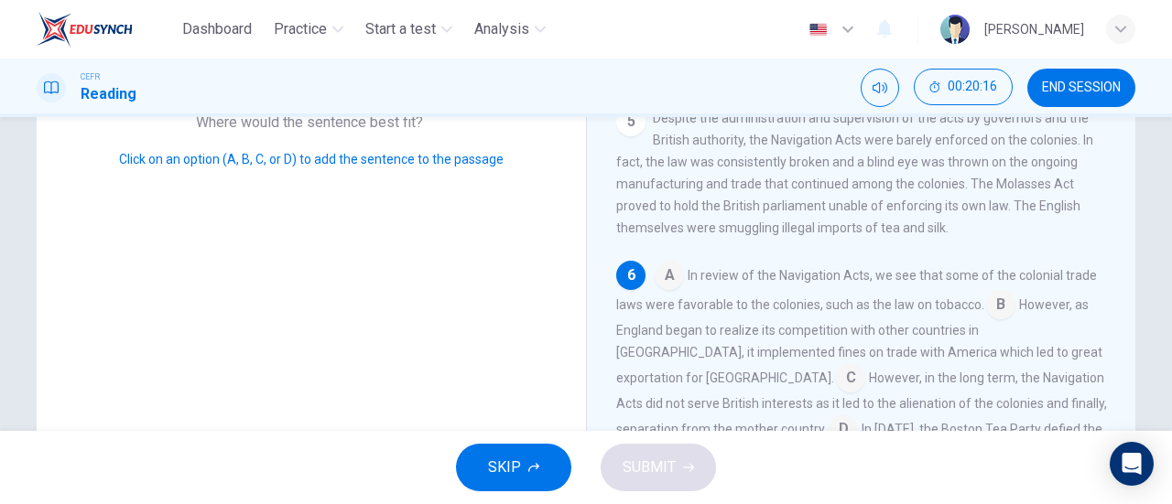
scroll to position [291, 0]
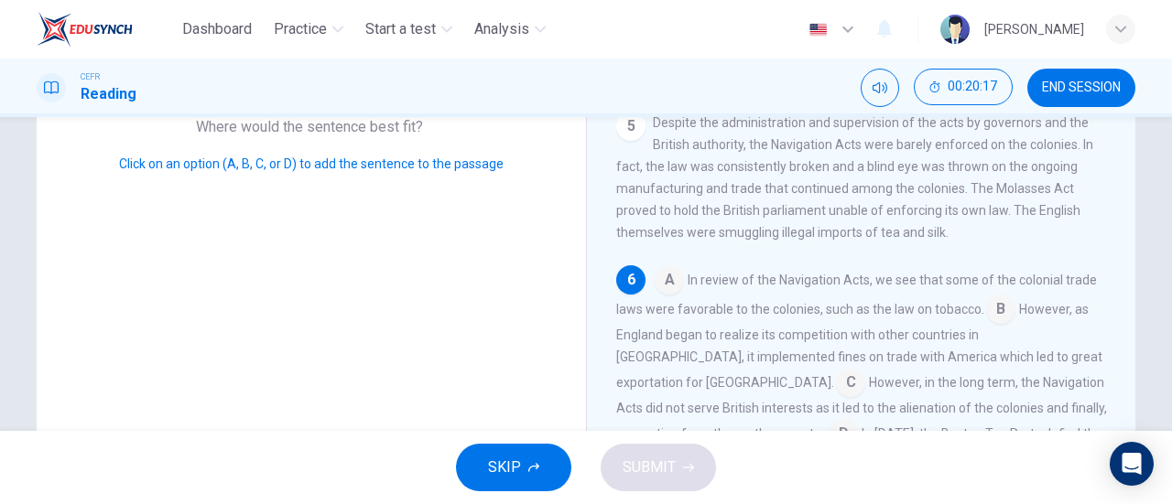
click at [661, 267] on input at bounding box center [668, 281] width 29 height 29
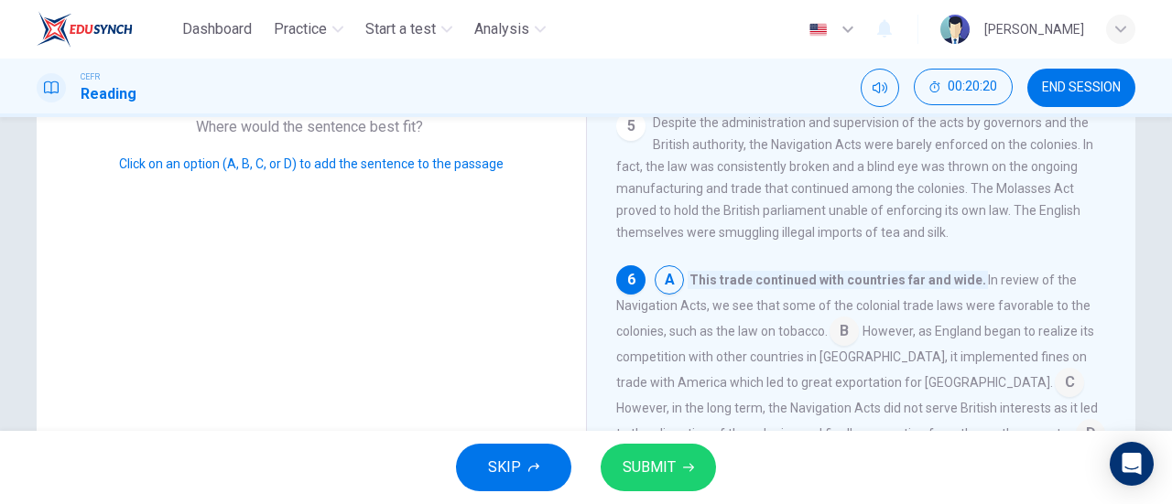
click at [661, 267] on input at bounding box center [668, 281] width 29 height 29
click at [840, 319] on input at bounding box center [843, 333] width 29 height 29
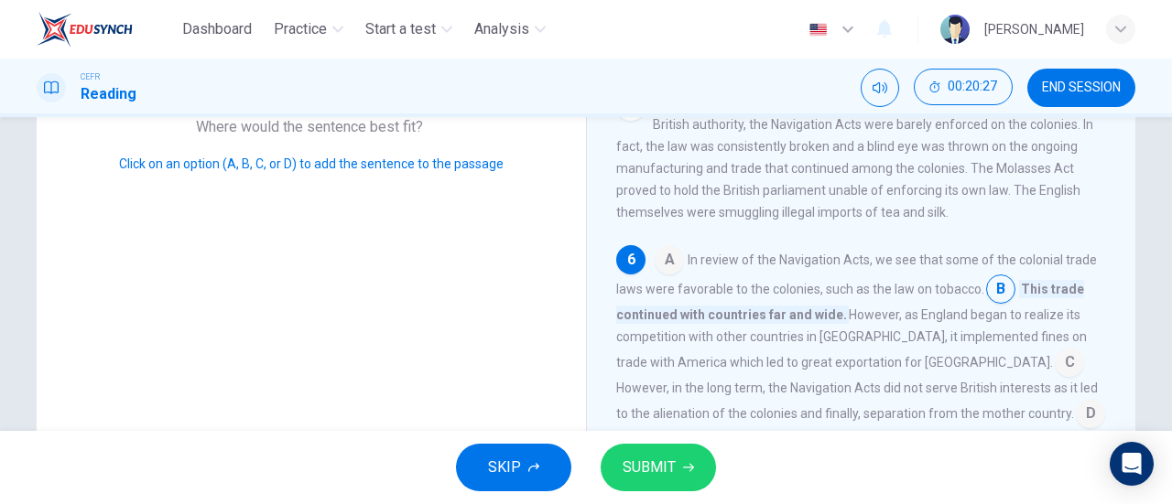
scroll to position [666, 0]
click at [643, 470] on span "SUBMIT" at bounding box center [648, 468] width 53 height 26
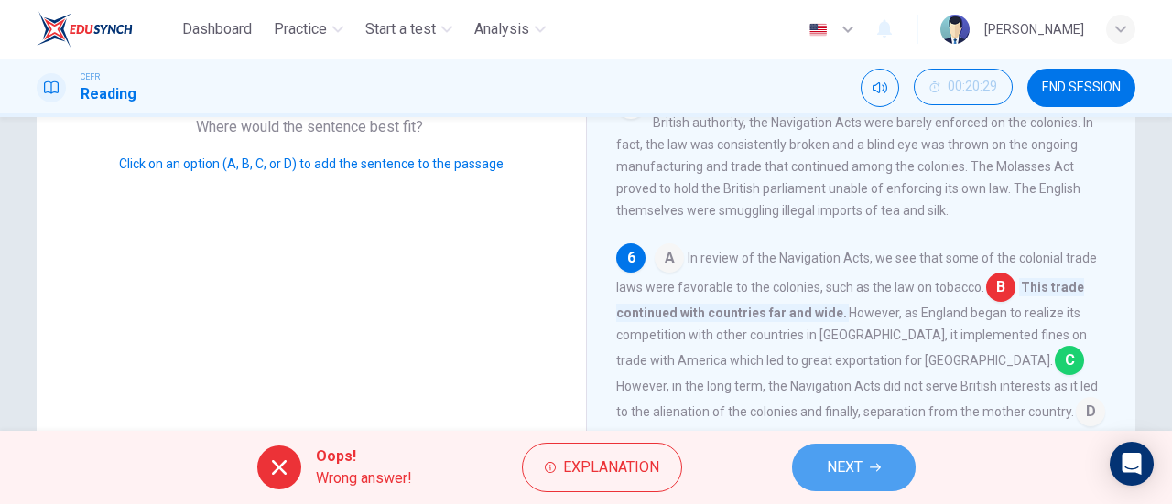
click at [891, 477] on button "NEXT" at bounding box center [854, 468] width 124 height 48
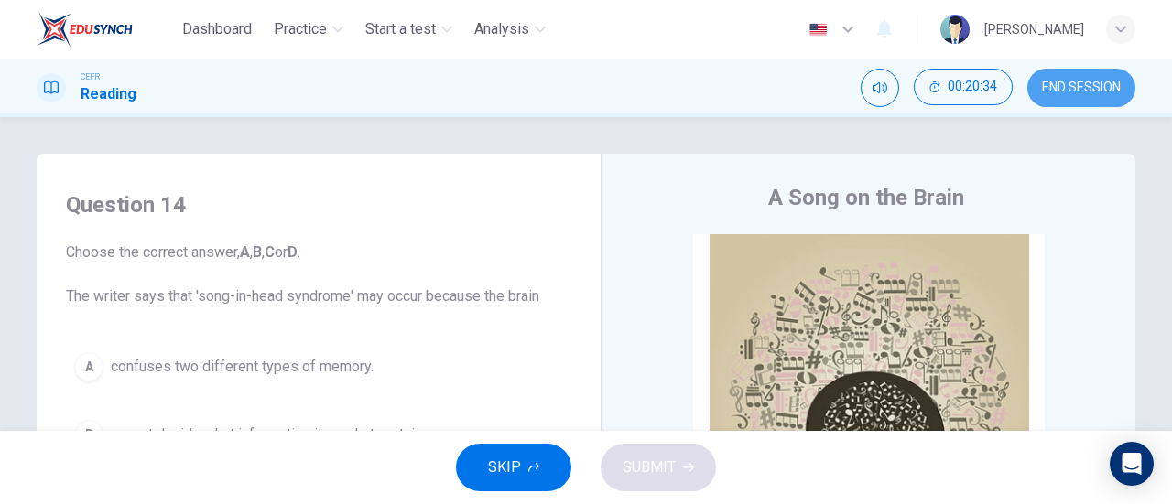
click at [1043, 101] on button "END SESSION" at bounding box center [1081, 88] width 108 height 38
